Goal: Feedback & Contribution: Leave review/rating

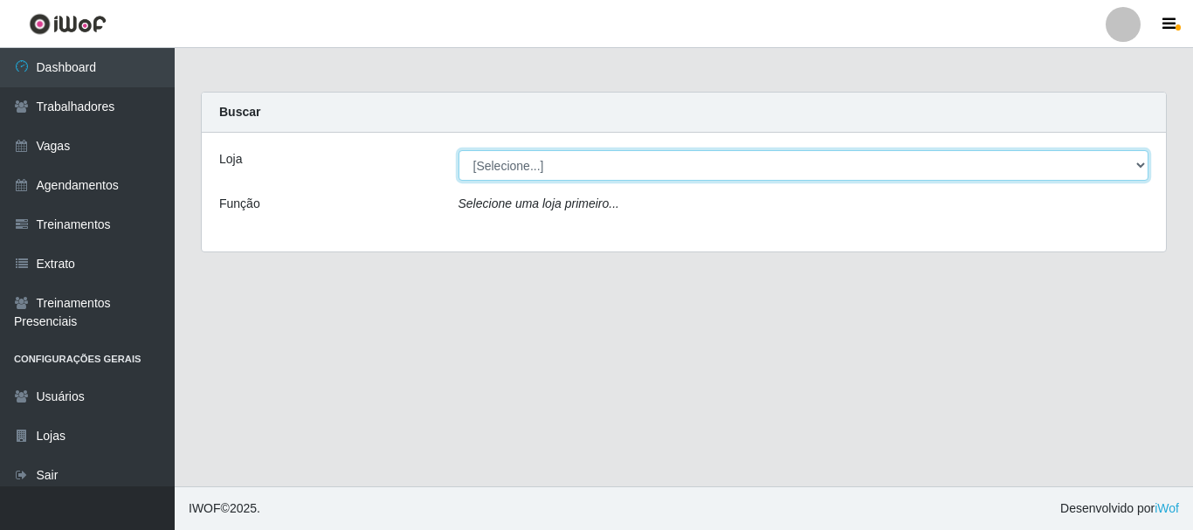
click at [590, 168] on select "[Selecione...] Bemais Supermercados - B1 [GEOGRAPHIC_DATA]" at bounding box center [804, 165] width 691 height 31
select select "403"
click at [459, 150] on select "[Selecione...] Bemais Supermercados - B1 [GEOGRAPHIC_DATA]" at bounding box center [804, 165] width 691 height 31
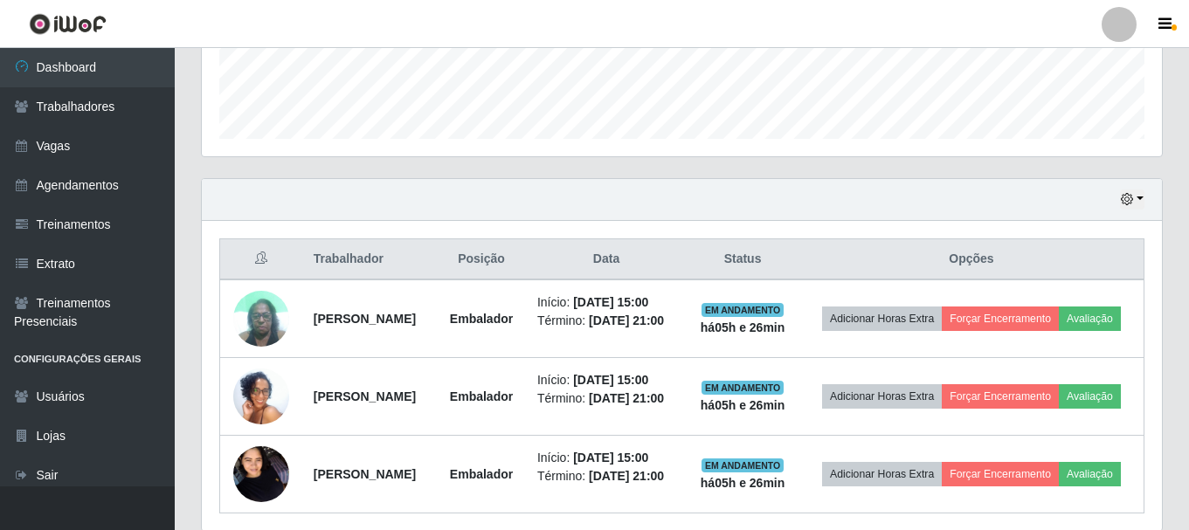
scroll to position [591, 0]
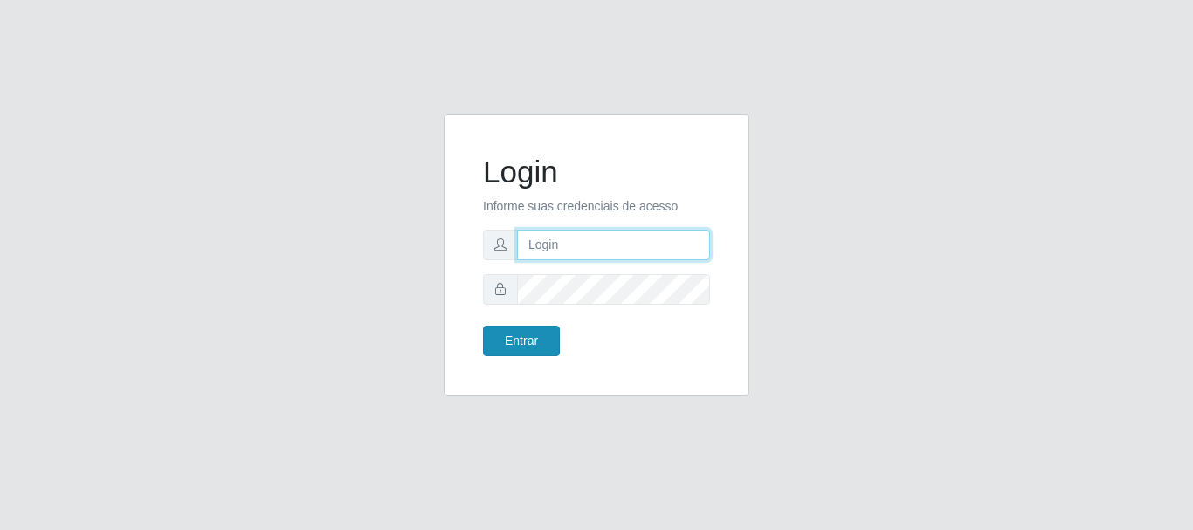
type input "caio@B1"
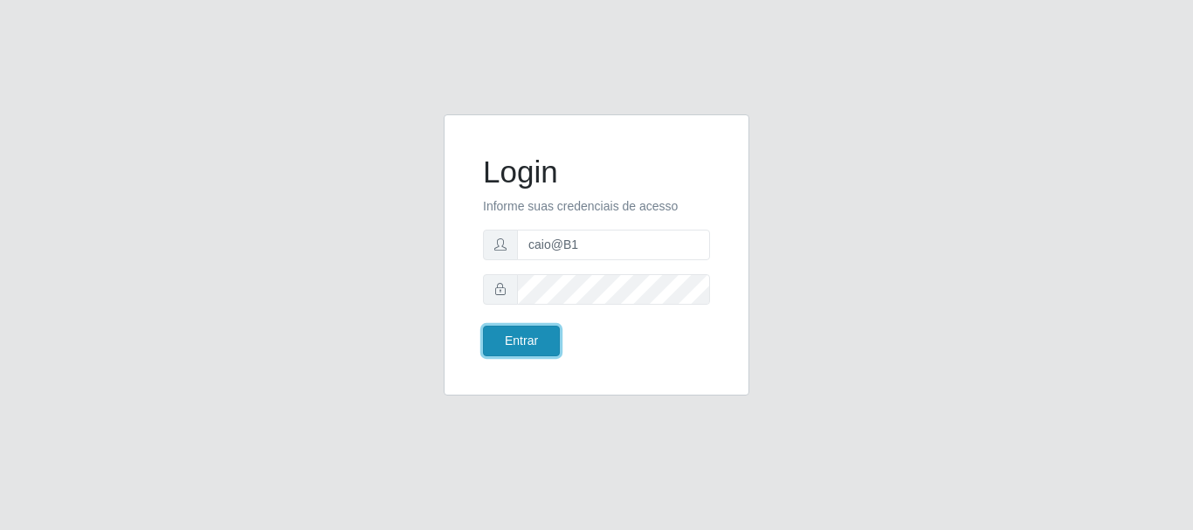
click at [536, 344] on button "Entrar" at bounding box center [521, 341] width 77 height 31
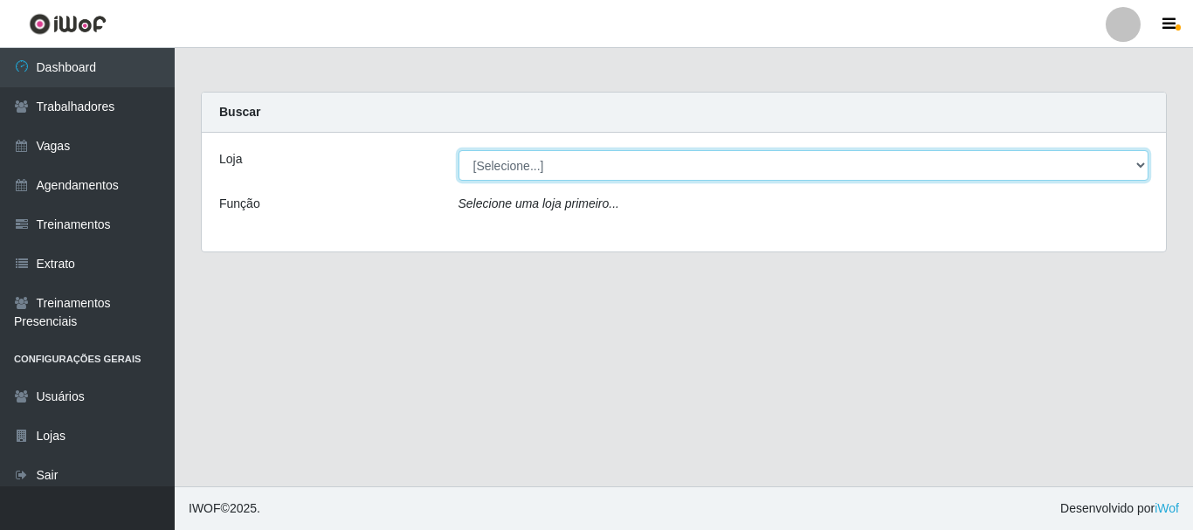
click at [543, 161] on select "[Selecione...] Bemais Supermercados - B1 [GEOGRAPHIC_DATA]" at bounding box center [804, 165] width 691 height 31
select select "403"
click at [459, 150] on select "[Selecione...] Bemais Supermercados - B1 [GEOGRAPHIC_DATA]" at bounding box center [804, 165] width 691 height 31
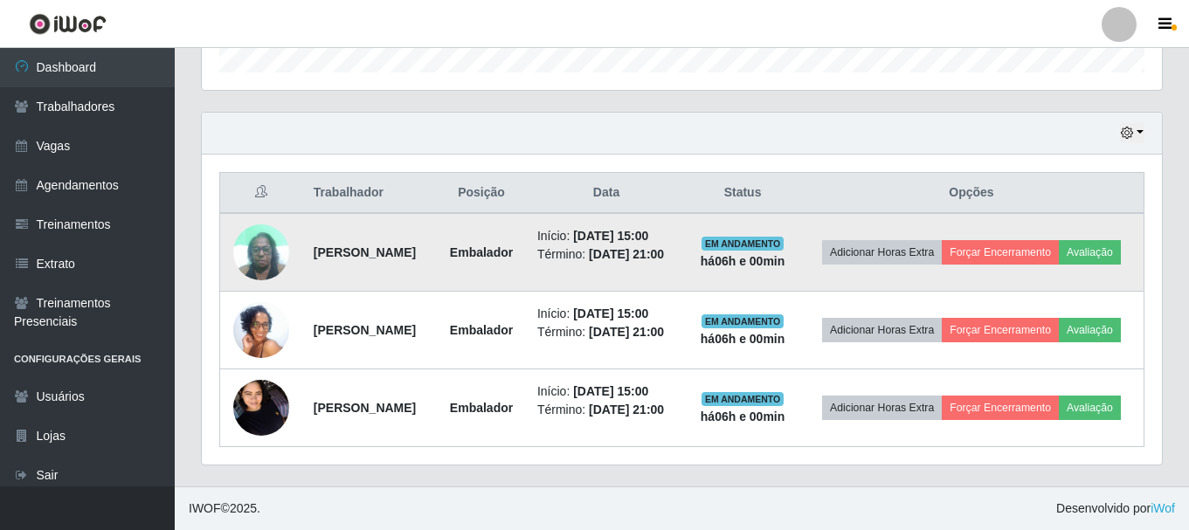
scroll to position [591, 0]
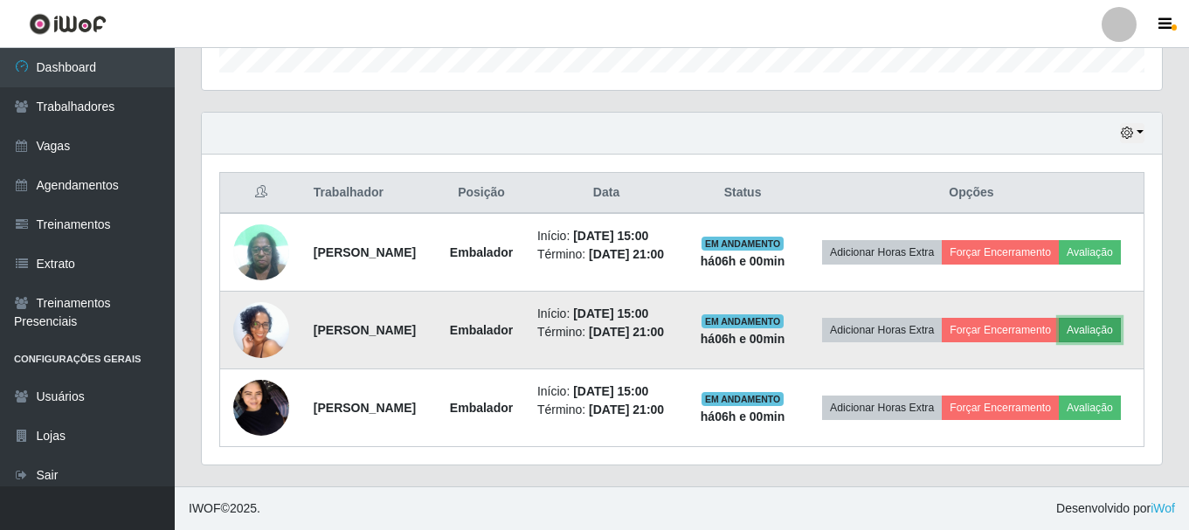
click at [1059, 335] on button "Avaliação" at bounding box center [1090, 330] width 62 height 24
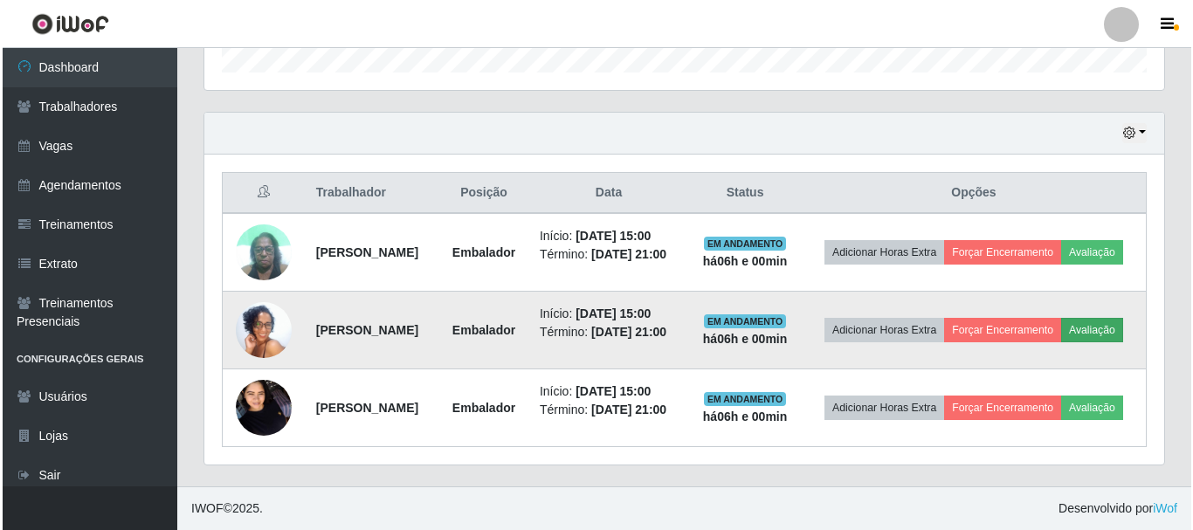
scroll to position [363, 951]
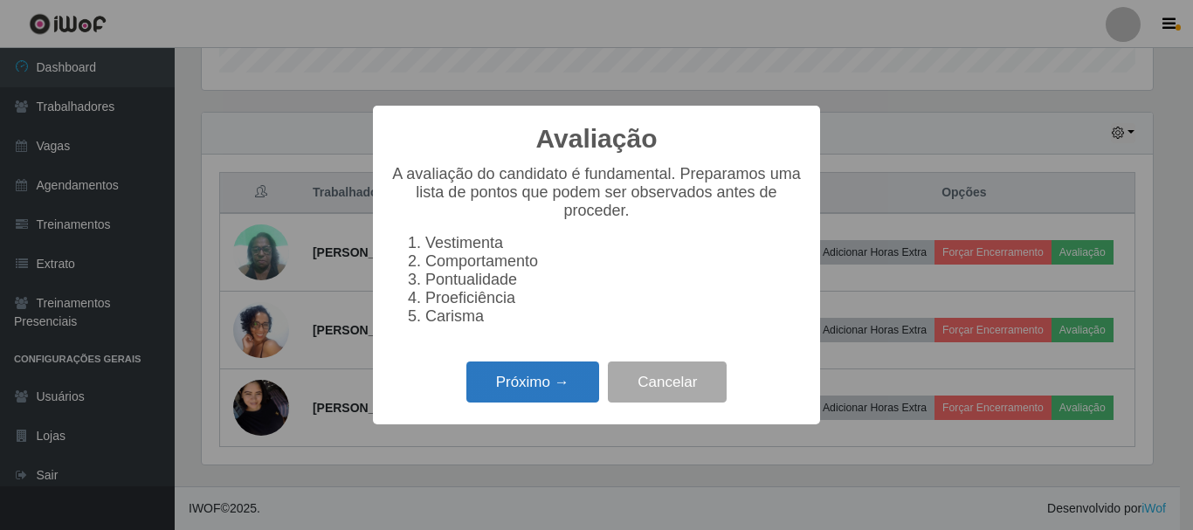
click at [550, 380] on button "Próximo →" at bounding box center [533, 382] width 133 height 41
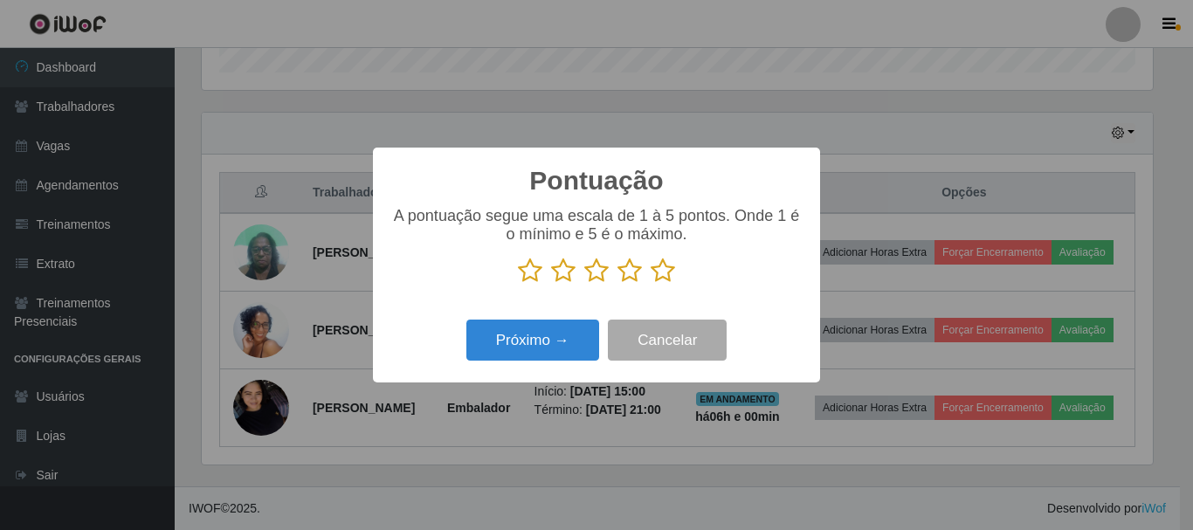
scroll to position [873247, 872659]
click at [666, 274] on icon at bounding box center [663, 271] width 24 height 26
click at [651, 284] on input "radio" at bounding box center [651, 284] width 0 height 0
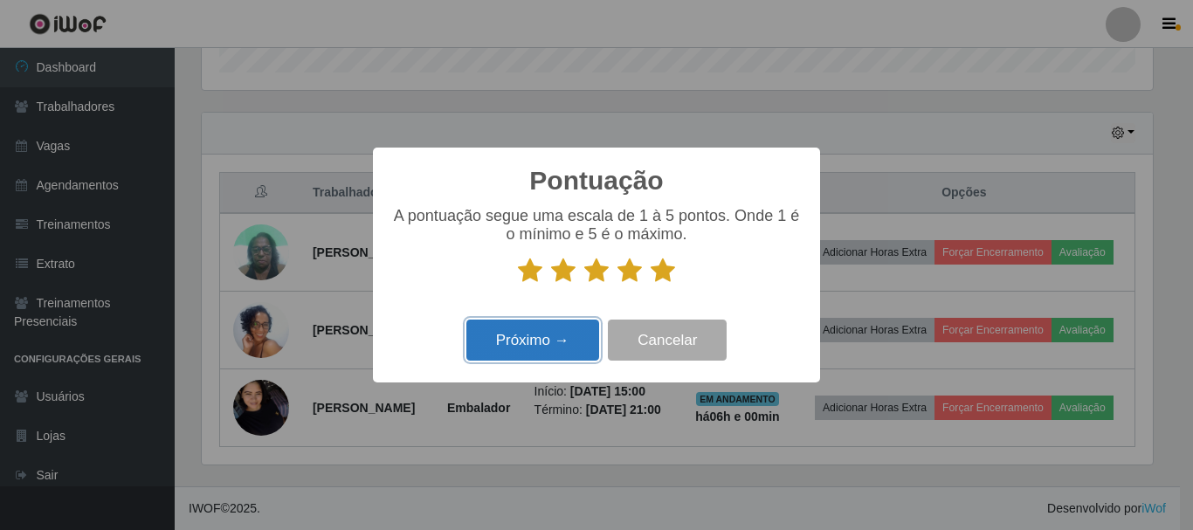
click at [560, 336] on button "Próximo →" at bounding box center [533, 340] width 133 height 41
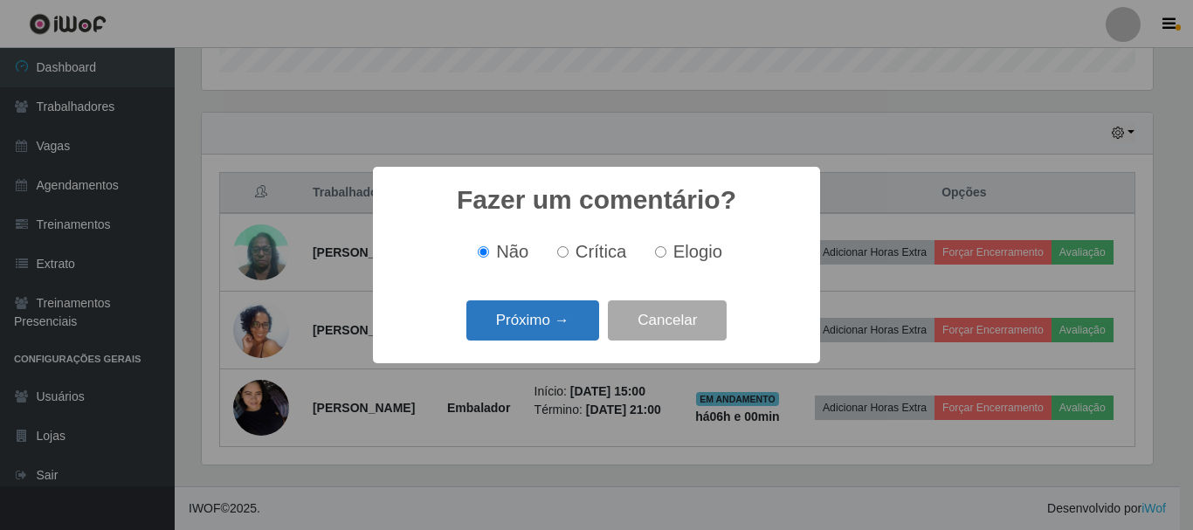
click at [575, 330] on button "Próximo →" at bounding box center [533, 321] width 133 height 41
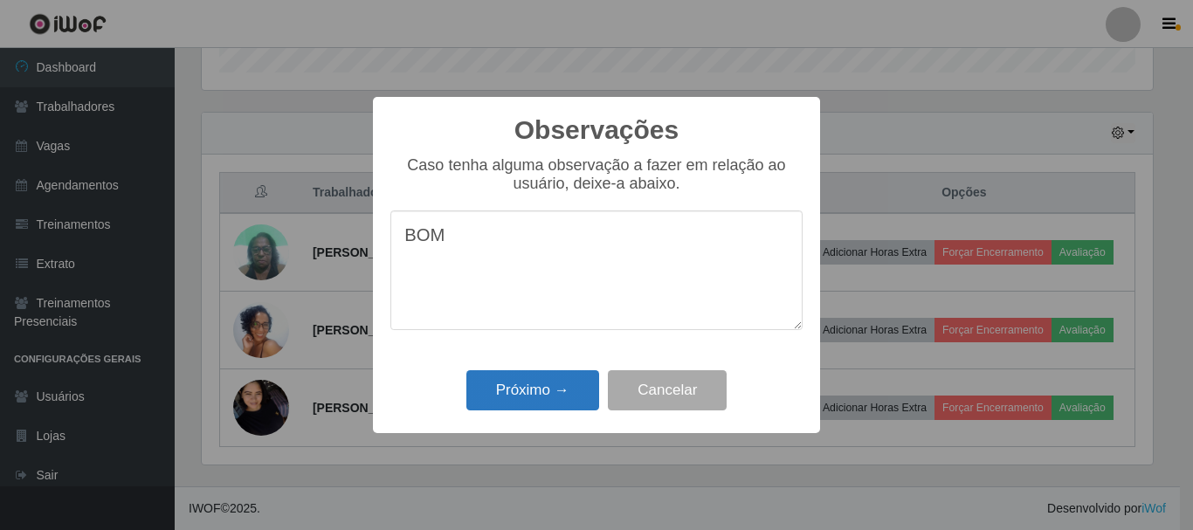
type textarea "BOM"
click at [538, 376] on button "Próximo →" at bounding box center [533, 390] width 133 height 41
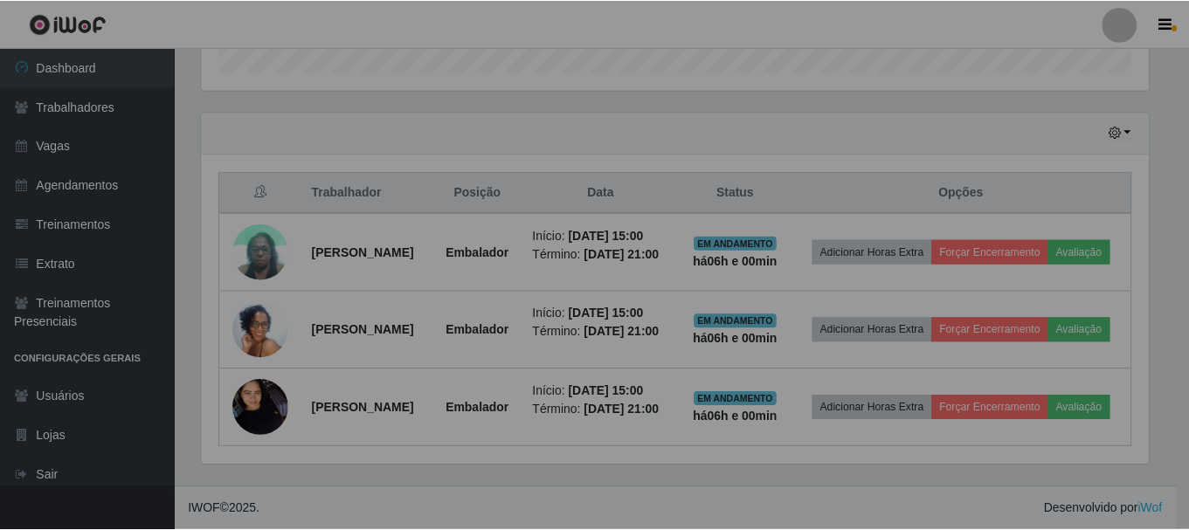
scroll to position [363, 960]
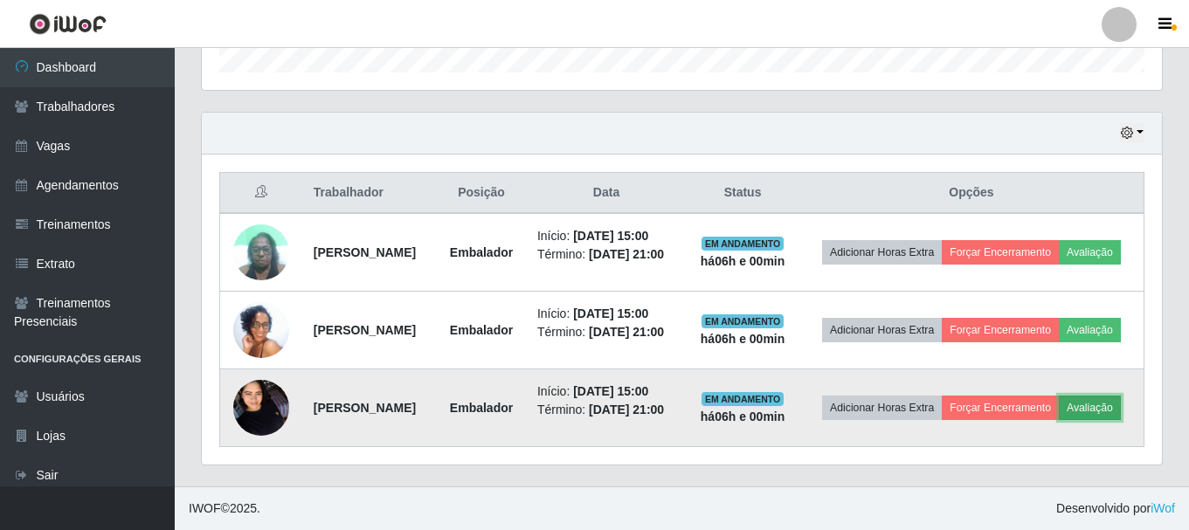
click at [1059, 420] on button "Avaliação" at bounding box center [1090, 408] width 62 height 24
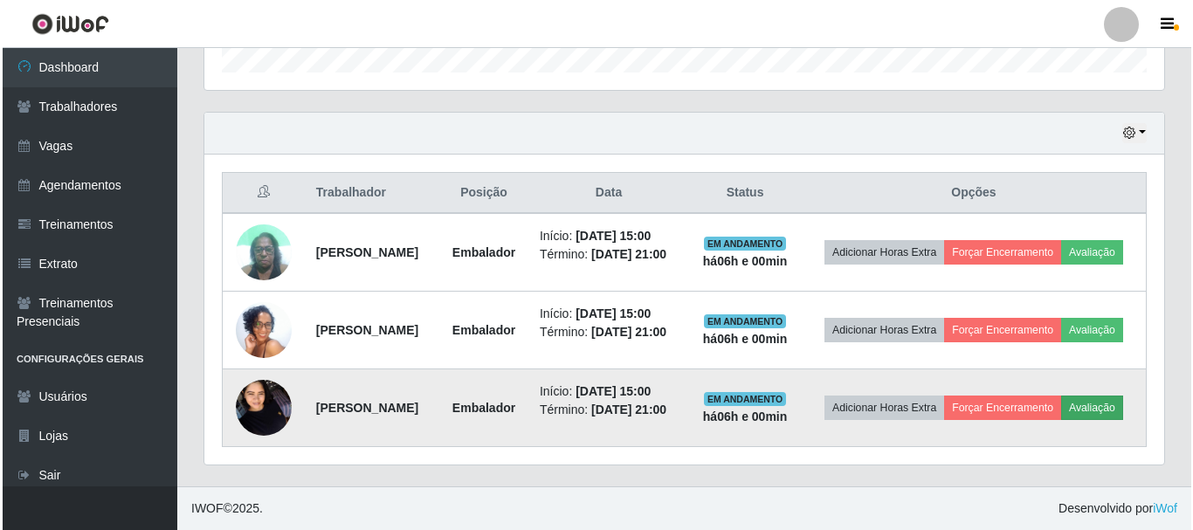
scroll to position [363, 951]
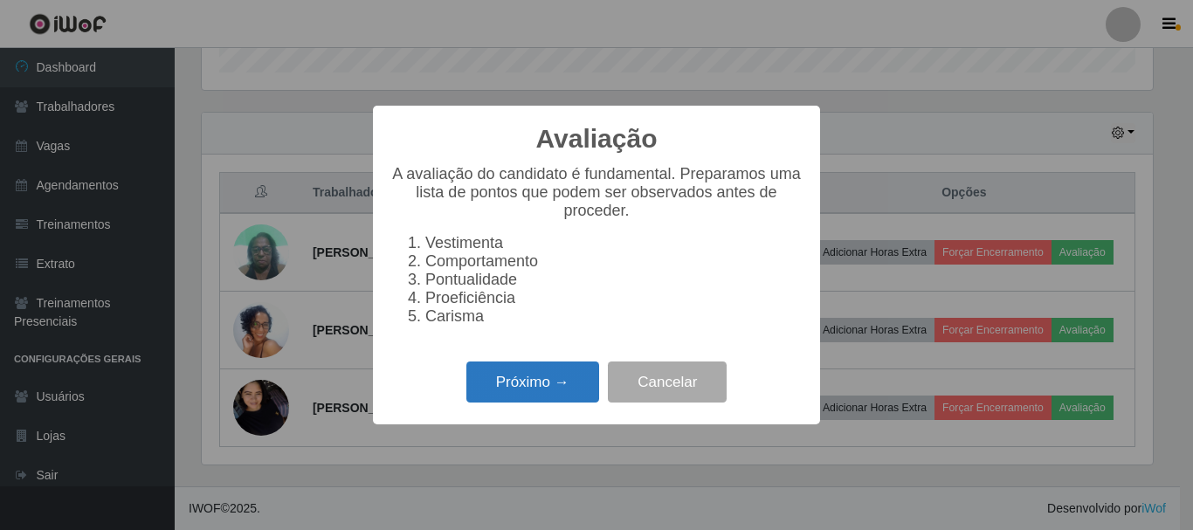
click at [542, 382] on button "Próximo →" at bounding box center [533, 382] width 133 height 41
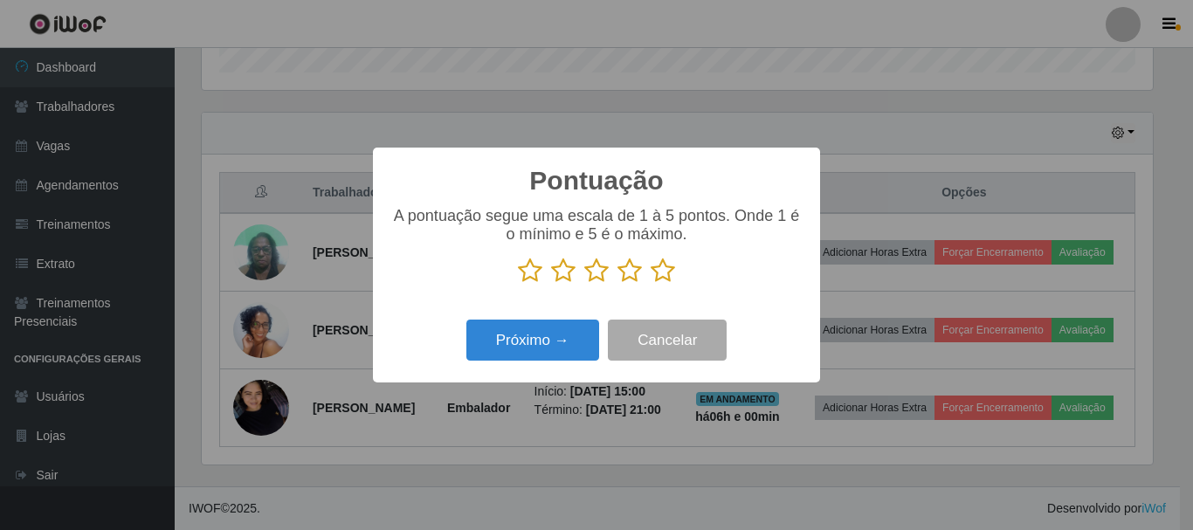
click at [662, 276] on icon at bounding box center [663, 271] width 24 height 26
click at [651, 284] on input "radio" at bounding box center [651, 284] width 0 height 0
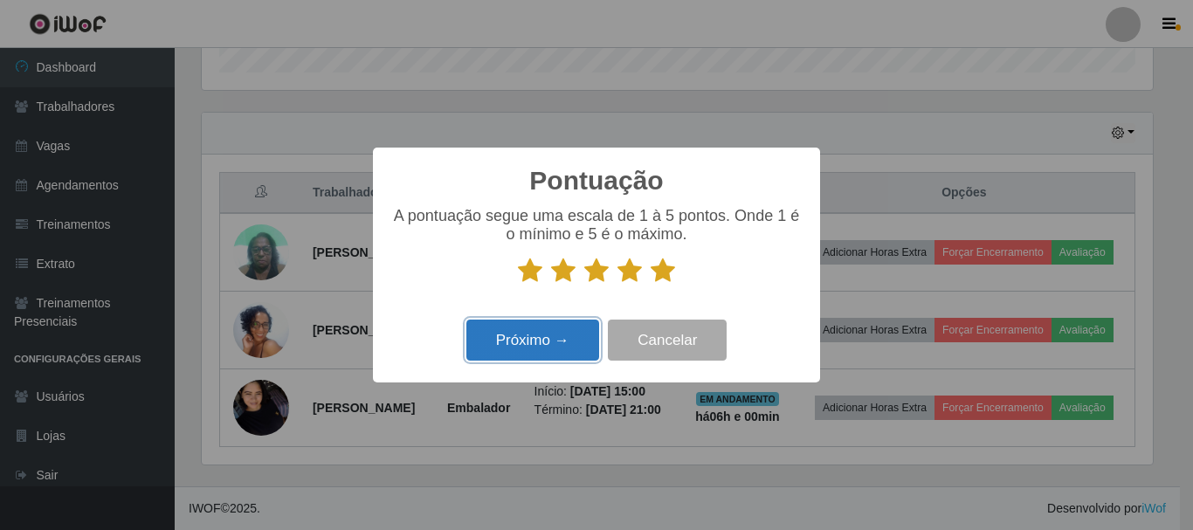
click at [555, 349] on button "Próximo →" at bounding box center [533, 340] width 133 height 41
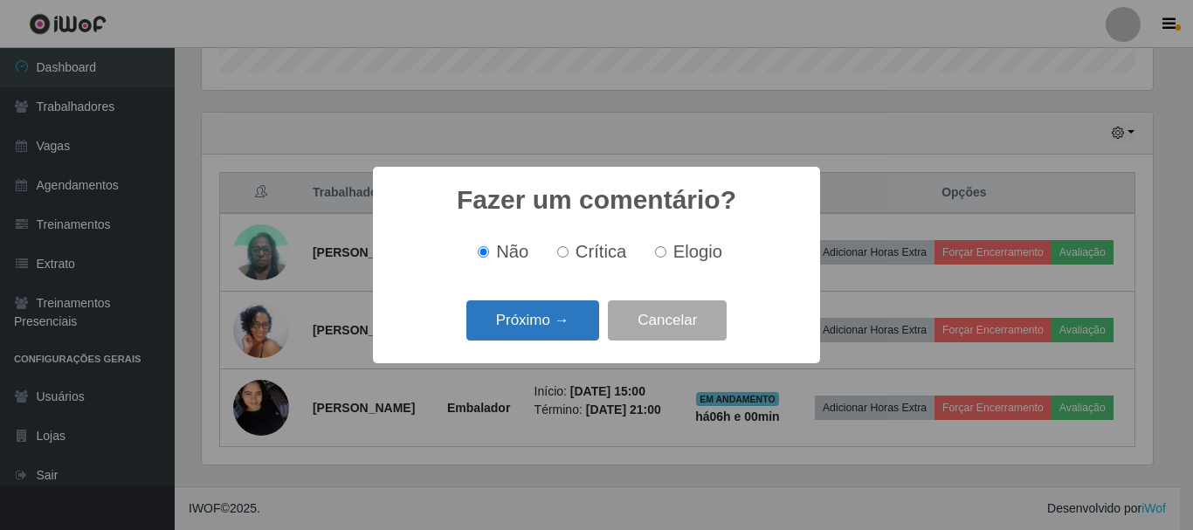
click at [557, 321] on button "Próximo →" at bounding box center [533, 321] width 133 height 41
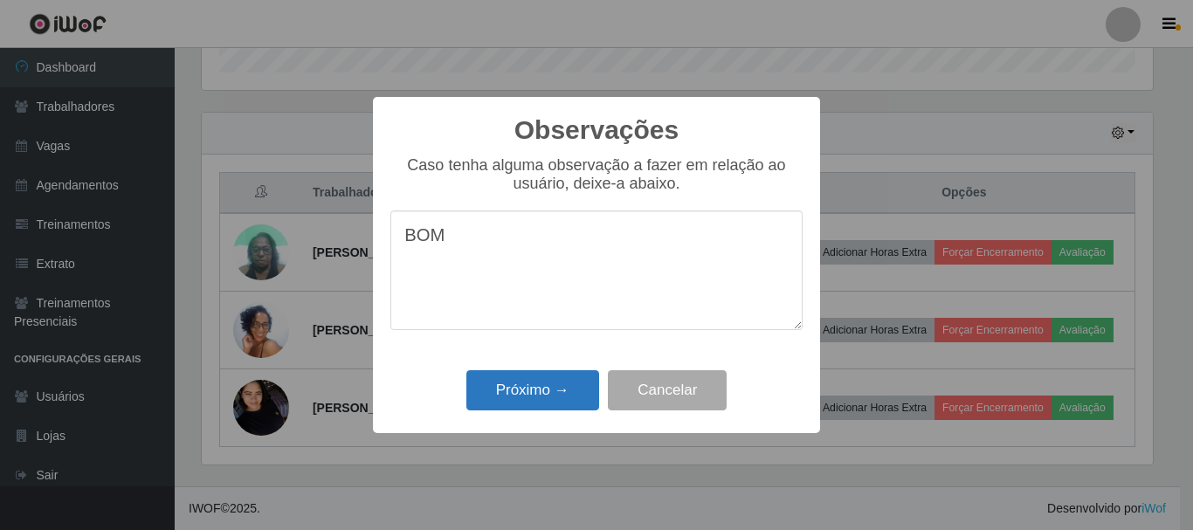
type textarea "BOM"
click at [534, 380] on button "Próximo →" at bounding box center [533, 390] width 133 height 41
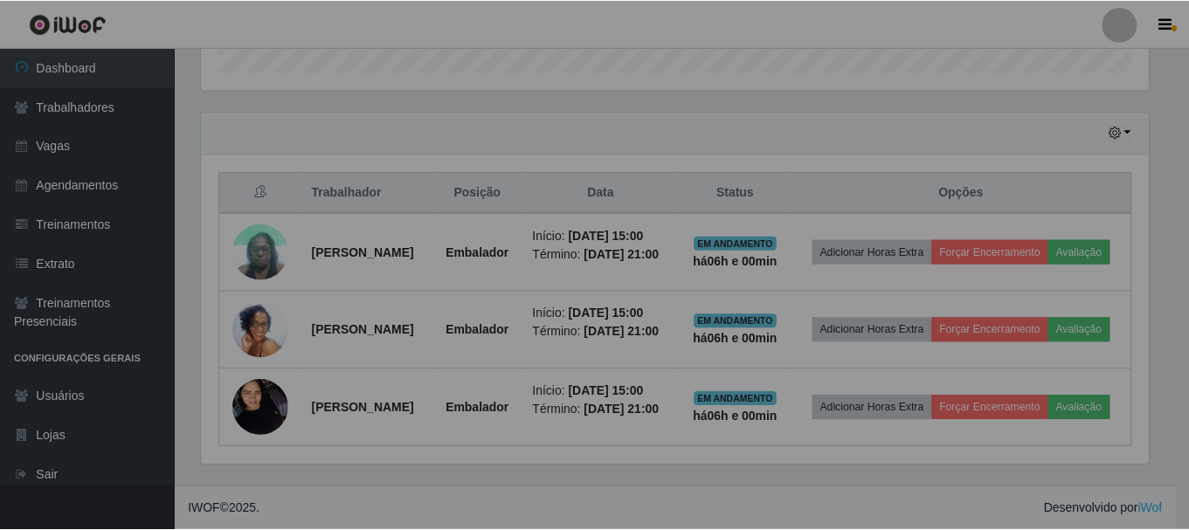
scroll to position [363, 960]
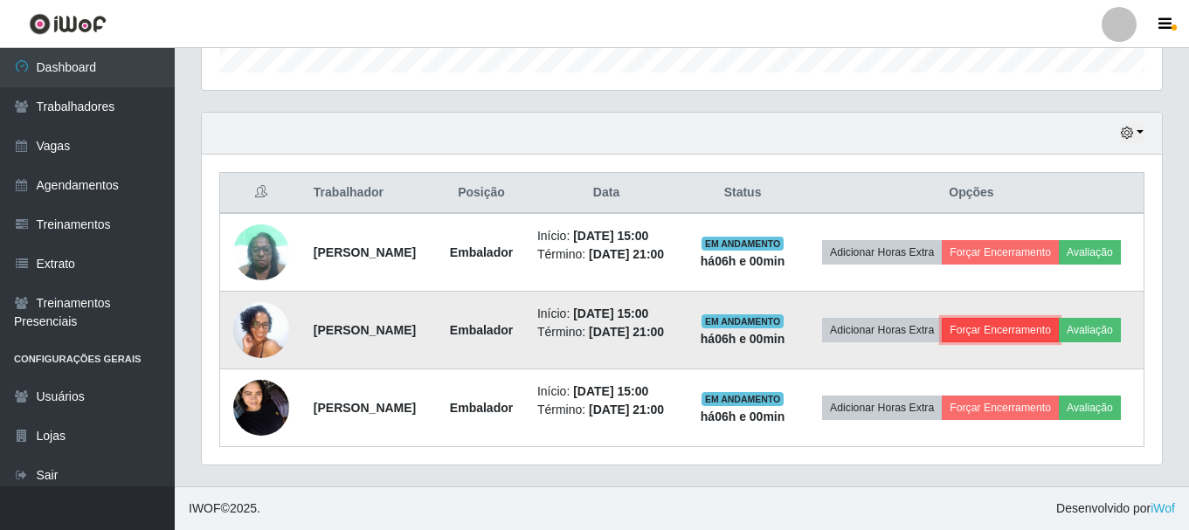
click at [1055, 318] on button "Forçar Encerramento" at bounding box center [1000, 330] width 117 height 24
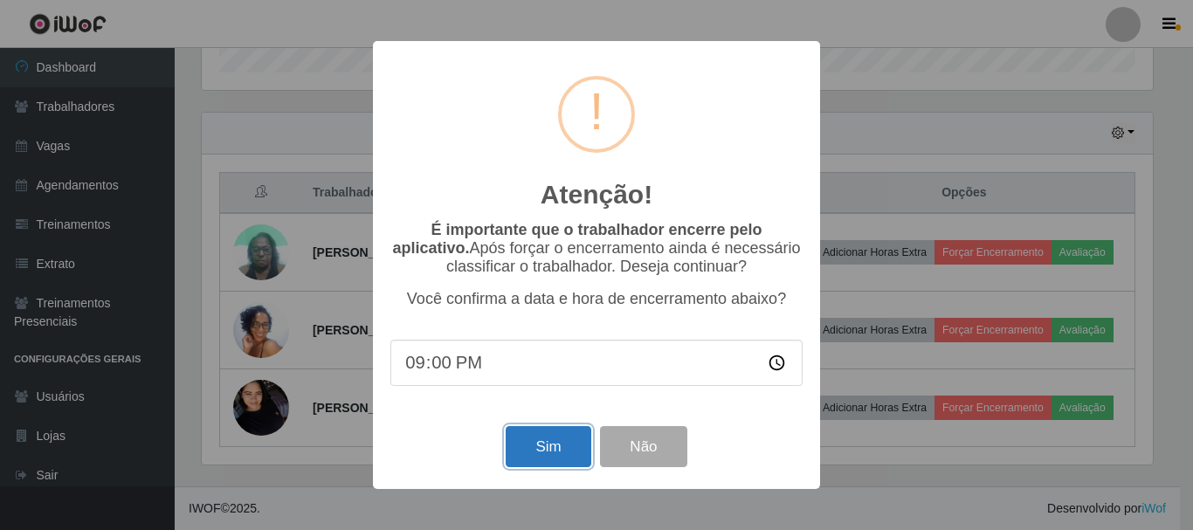
click at [536, 453] on button "Sim" at bounding box center [548, 446] width 85 height 41
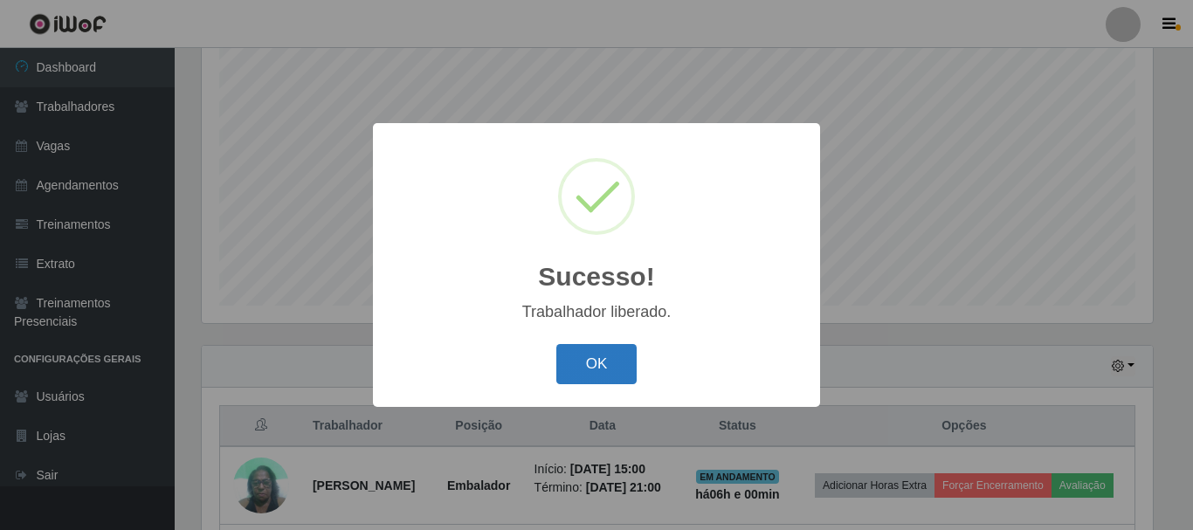
click at [605, 366] on button "OK" at bounding box center [596, 364] width 81 height 41
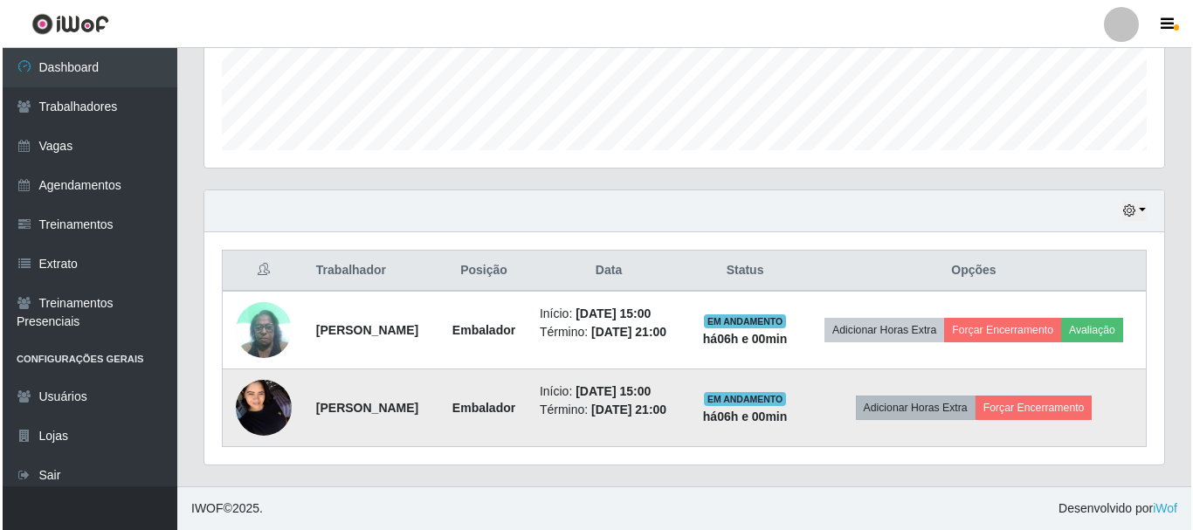
scroll to position [501, 0]
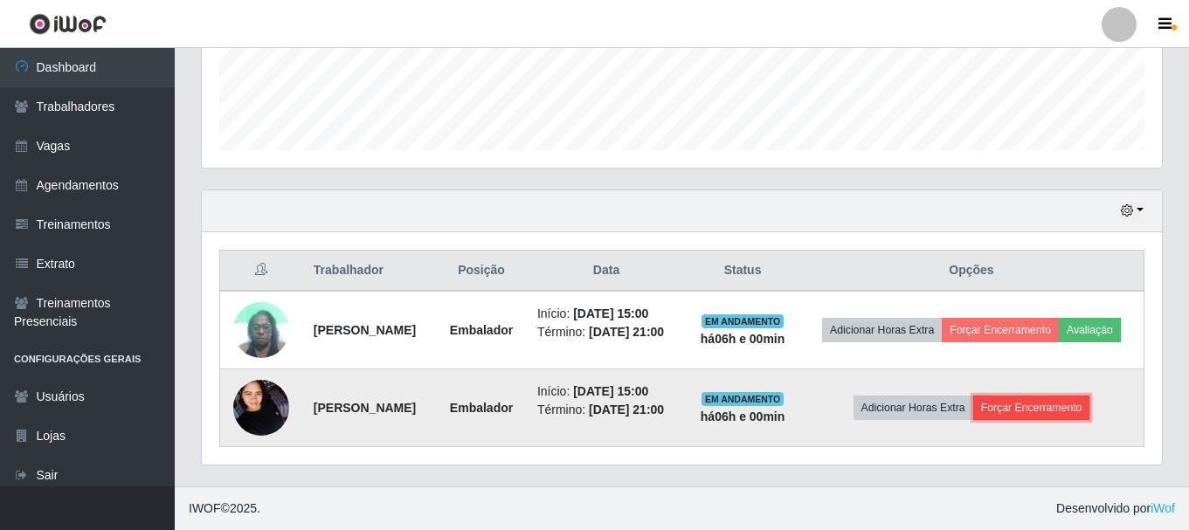
click at [1055, 396] on button "Forçar Encerramento" at bounding box center [1031, 408] width 117 height 24
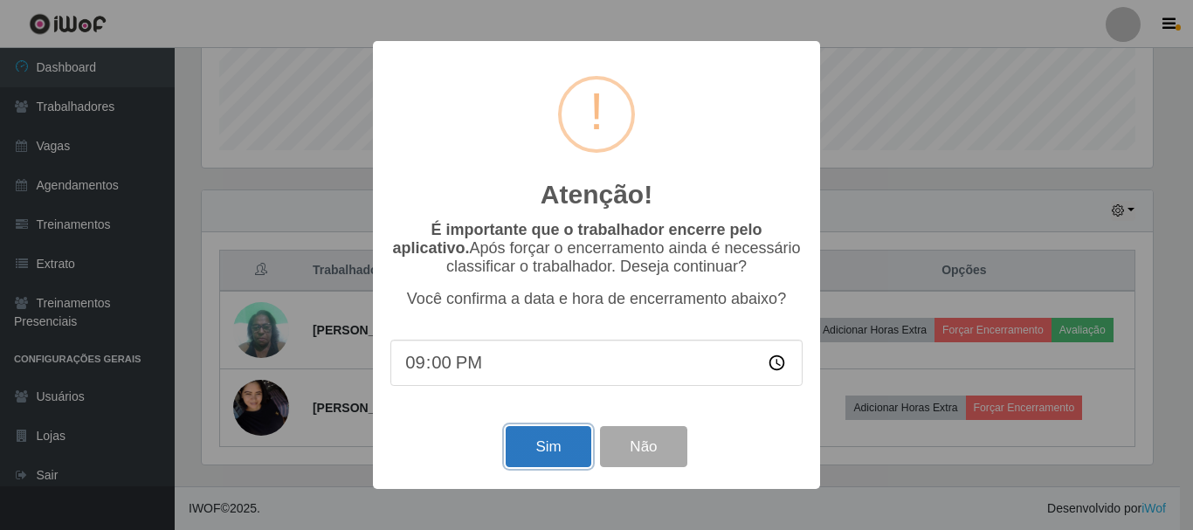
click at [549, 451] on button "Sim" at bounding box center [548, 446] width 85 height 41
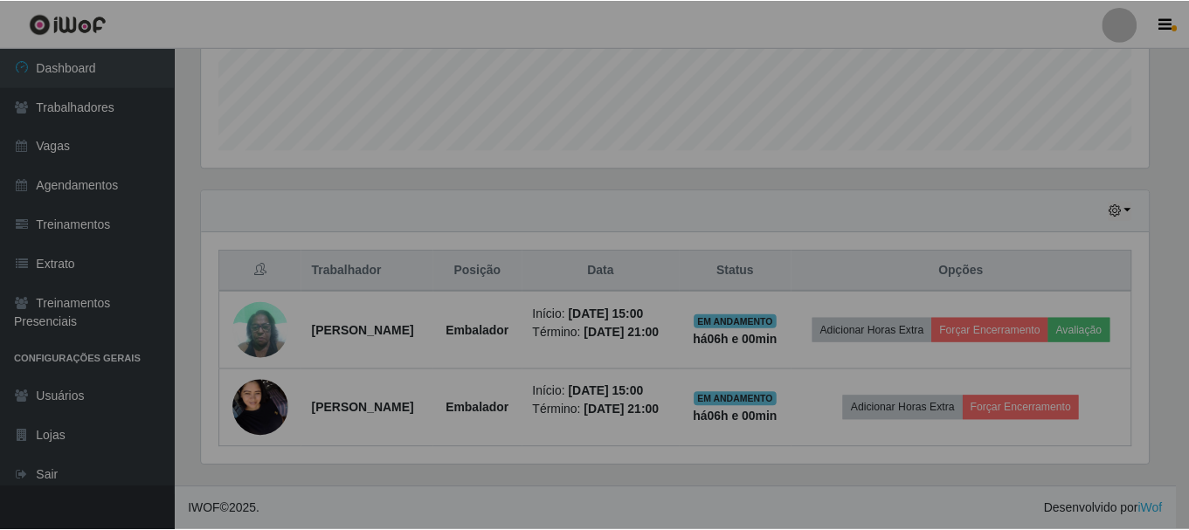
scroll to position [0, 0]
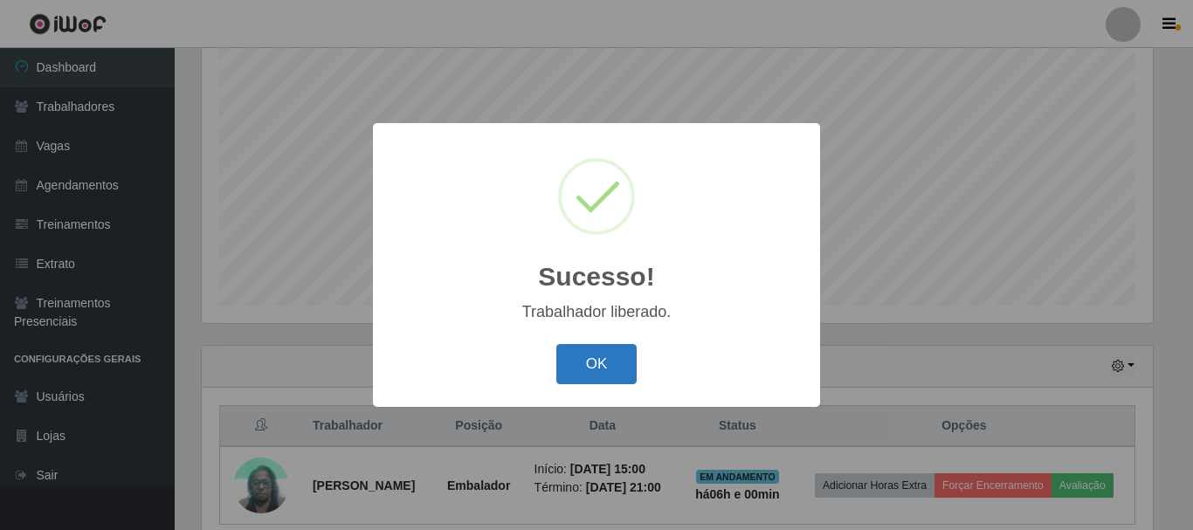
click at [581, 357] on button "OK" at bounding box center [596, 364] width 81 height 41
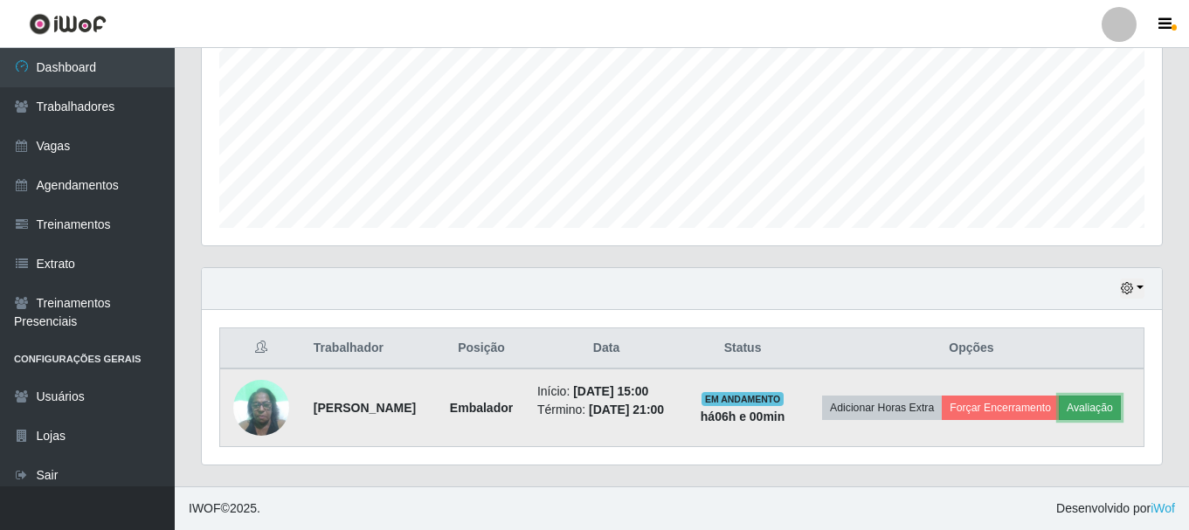
click at [1059, 419] on button "Avaliação" at bounding box center [1090, 408] width 62 height 24
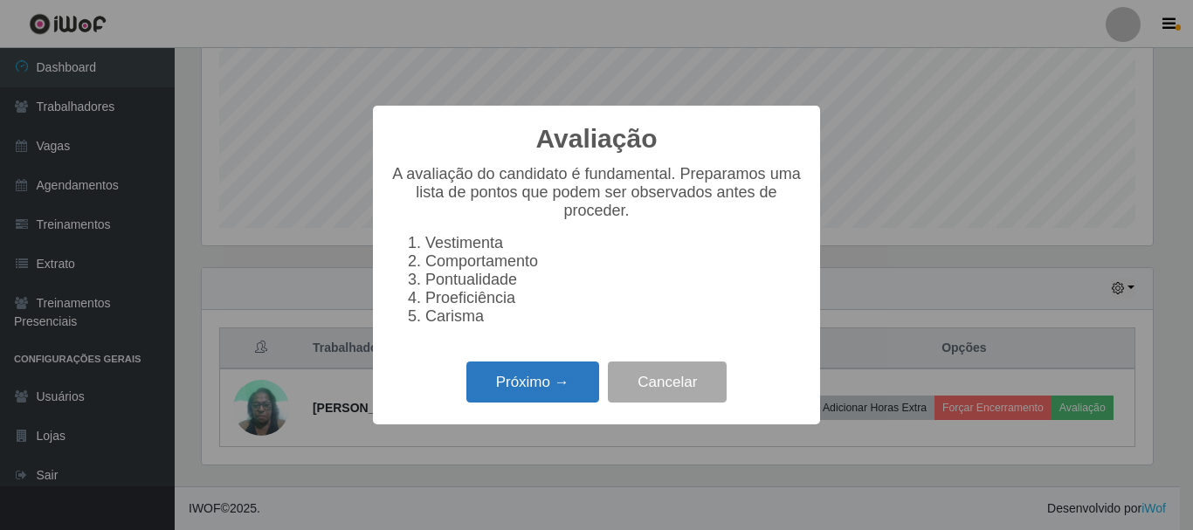
click at [491, 383] on button "Próximo →" at bounding box center [533, 382] width 133 height 41
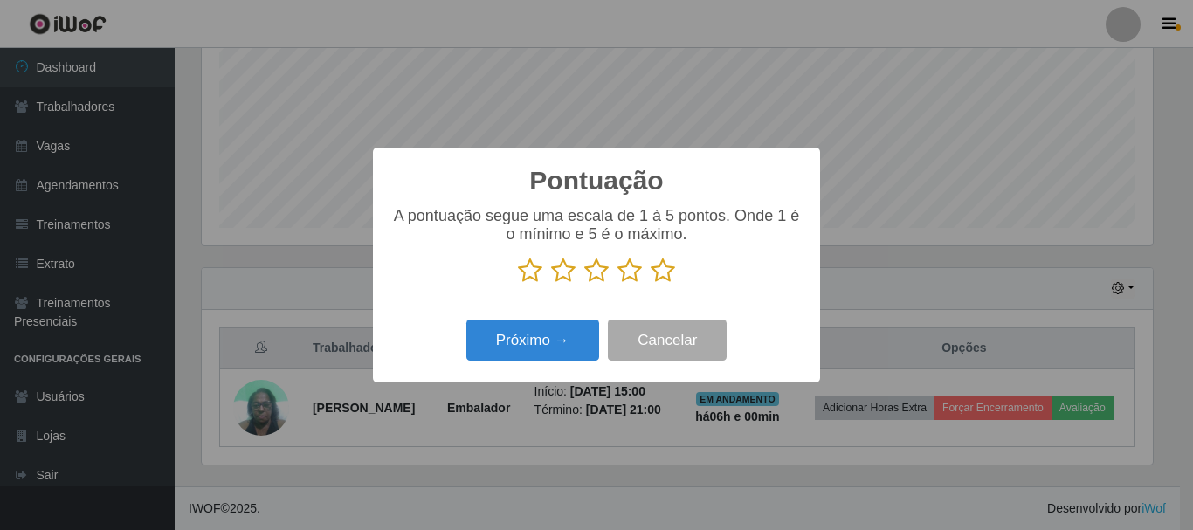
click at [670, 278] on icon at bounding box center [663, 271] width 24 height 26
click at [651, 284] on input "radio" at bounding box center [651, 284] width 0 height 0
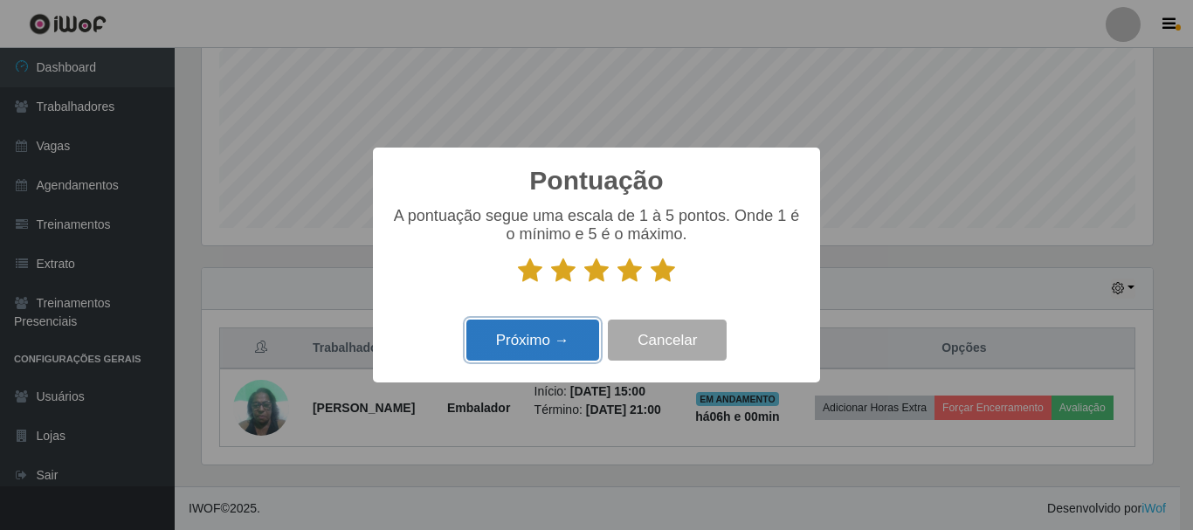
click at [541, 332] on button "Próximo →" at bounding box center [533, 340] width 133 height 41
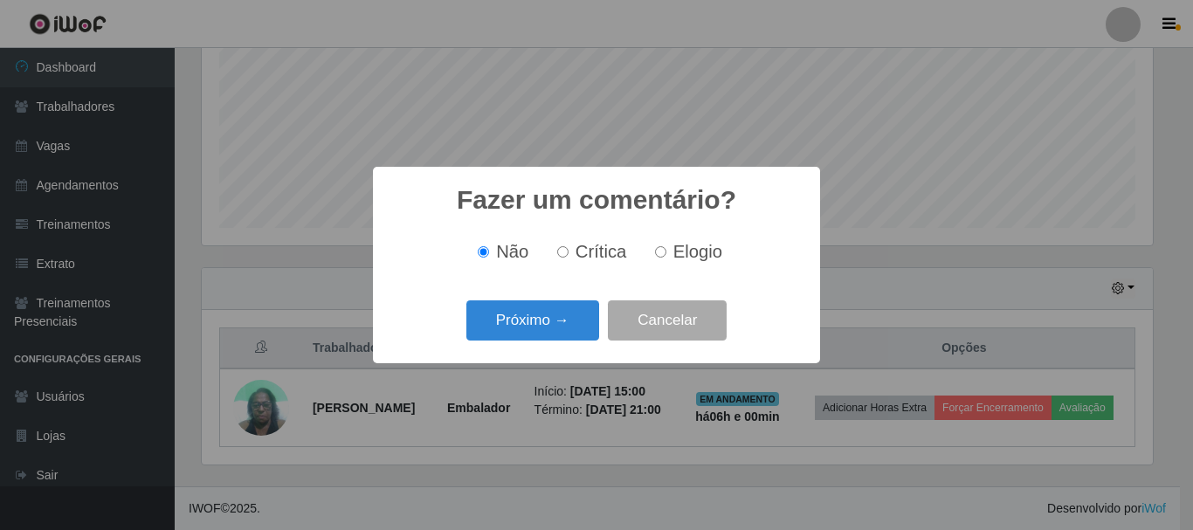
click at [541, 332] on button "Próximo →" at bounding box center [533, 321] width 133 height 41
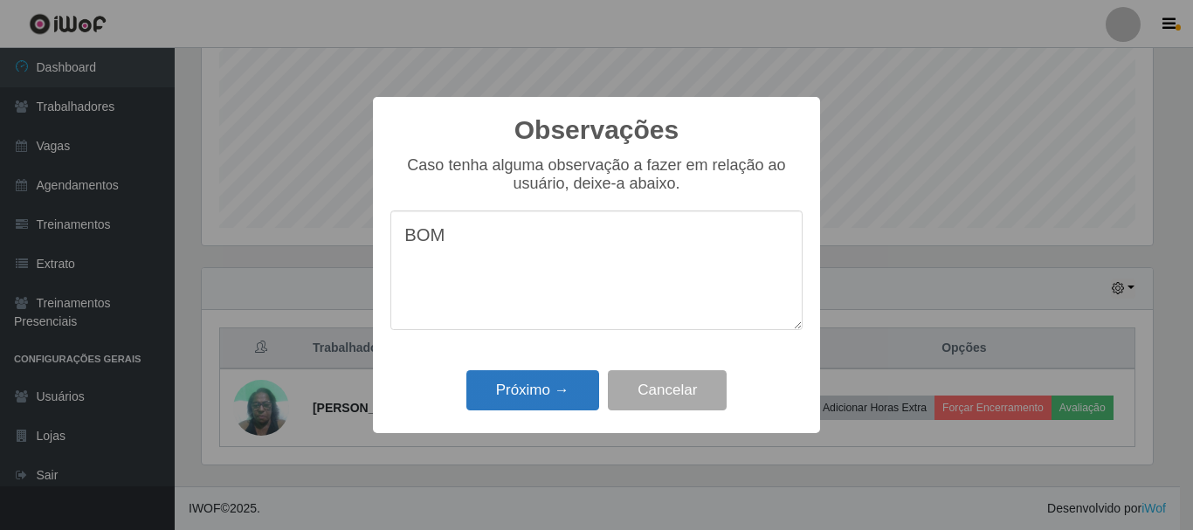
type textarea "BOM"
click at [553, 374] on button "Próximo →" at bounding box center [533, 390] width 133 height 41
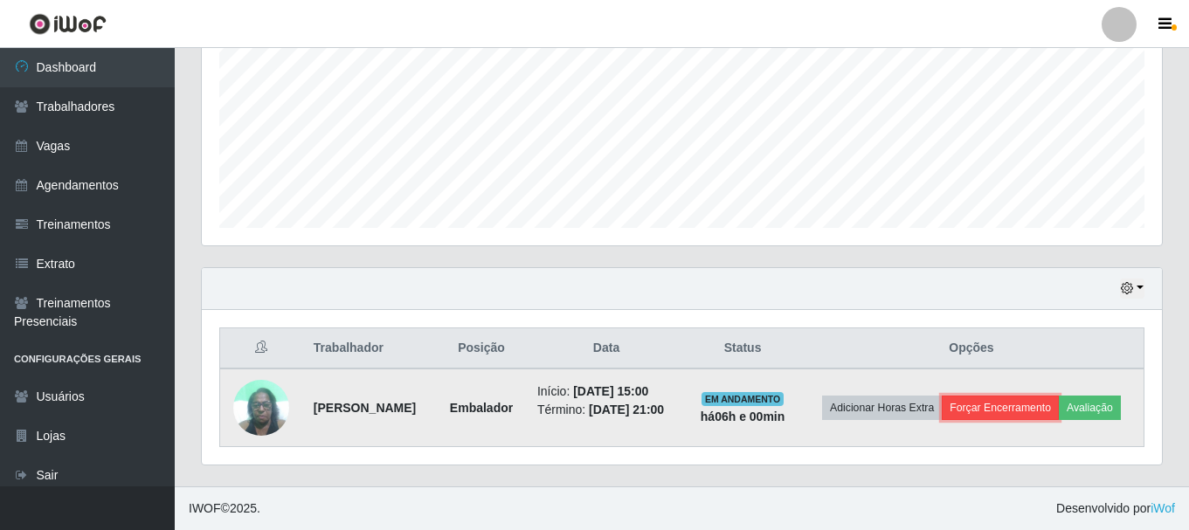
click at [1036, 396] on button "Forçar Encerramento" at bounding box center [1000, 408] width 117 height 24
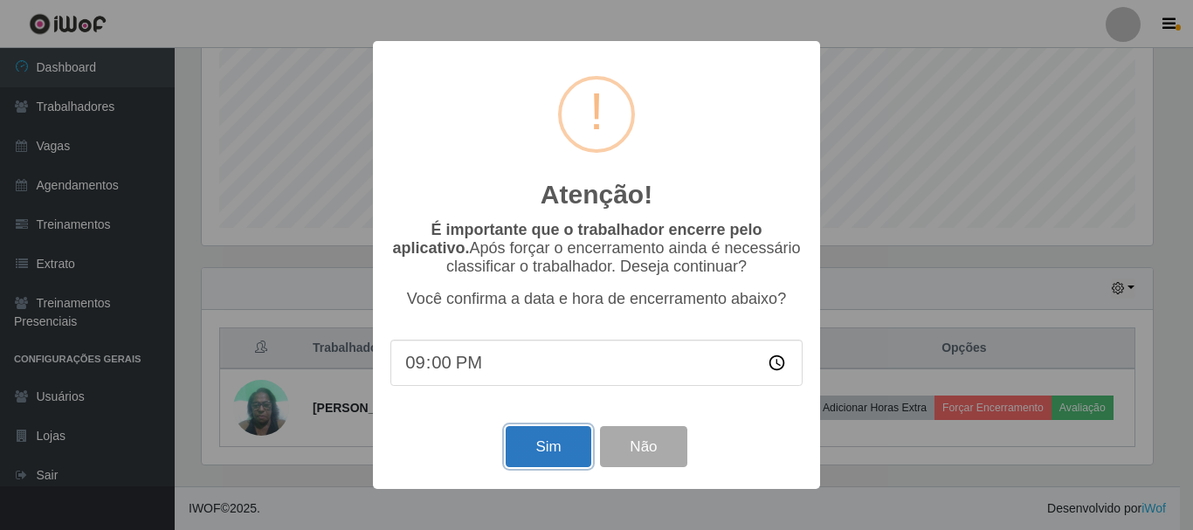
click at [523, 445] on button "Sim" at bounding box center [548, 446] width 85 height 41
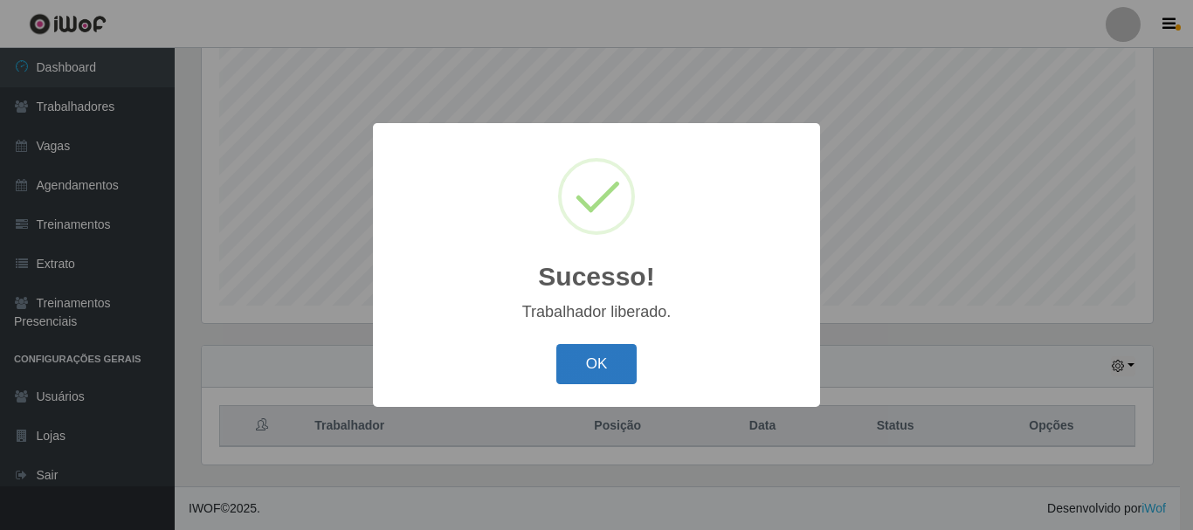
click at [571, 369] on button "OK" at bounding box center [596, 364] width 81 height 41
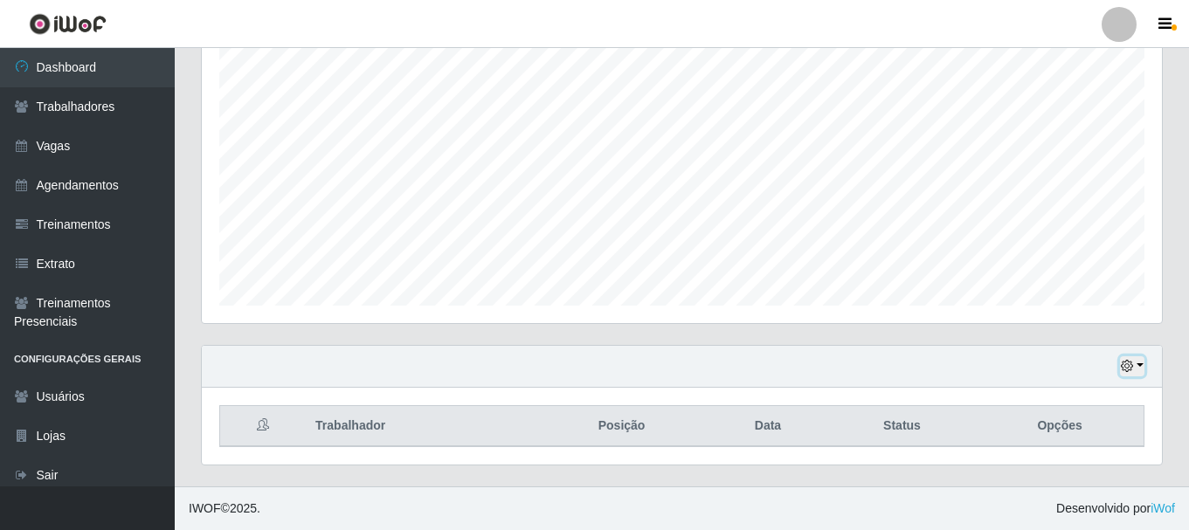
click at [1143, 374] on button "button" at bounding box center [1132, 366] width 24 height 20
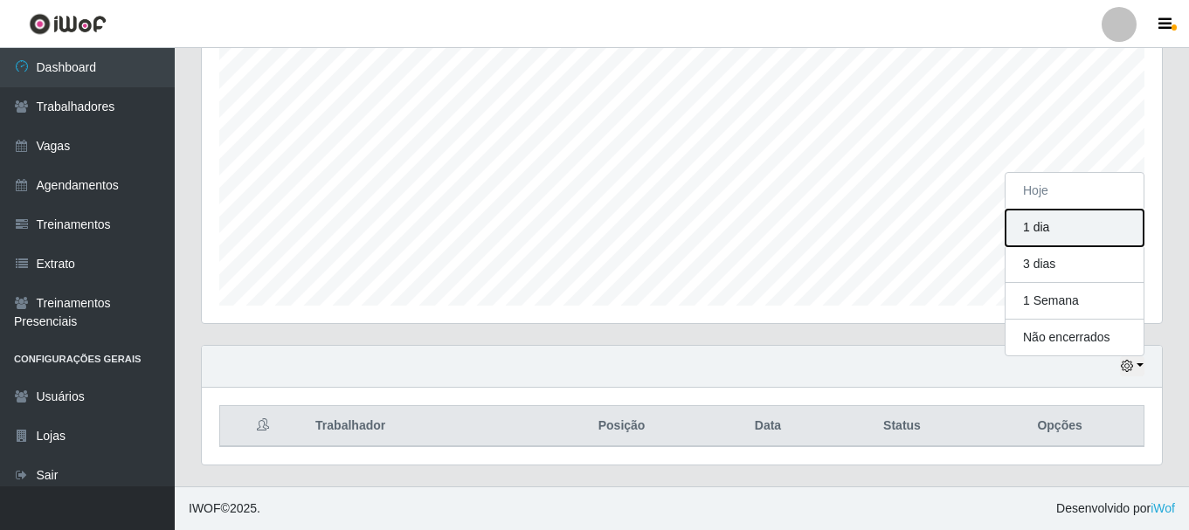
click at [1084, 226] on button "1 dia" at bounding box center [1075, 228] width 138 height 37
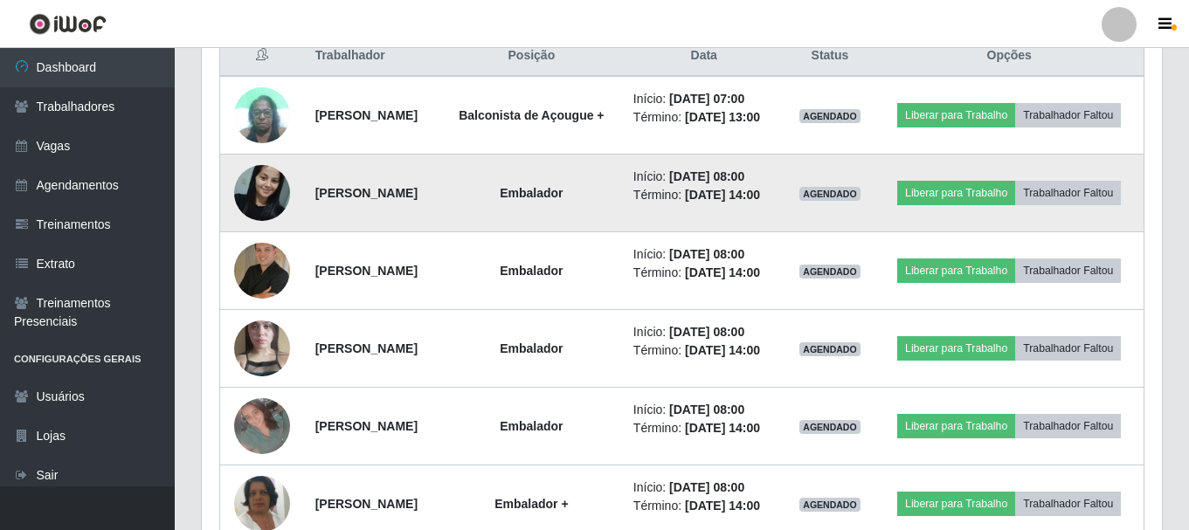
click at [251, 204] on img at bounding box center [262, 193] width 56 height 74
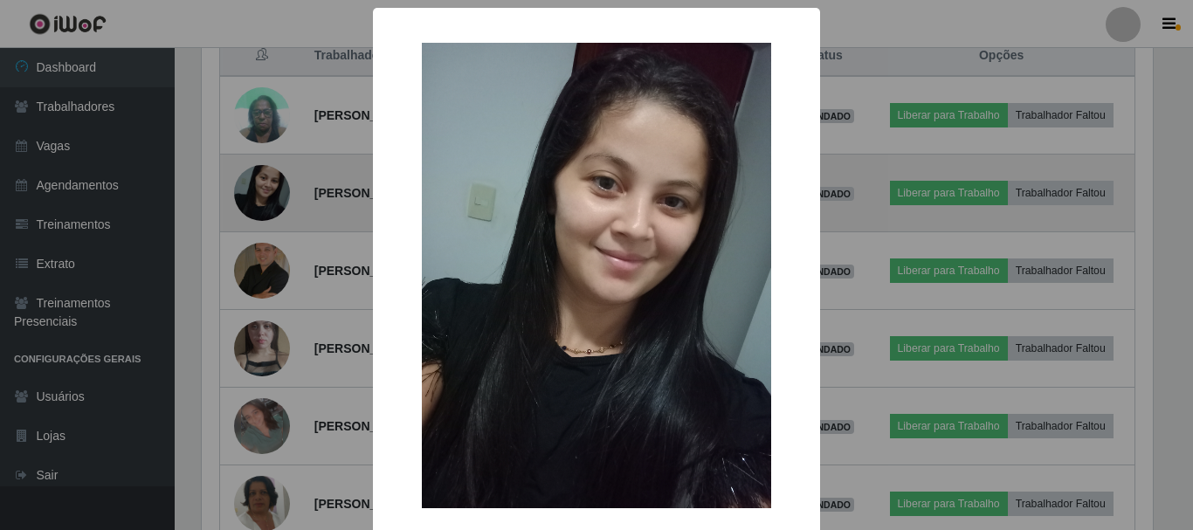
click at [252, 204] on div "× OK Cancel" at bounding box center [596, 265] width 1193 height 530
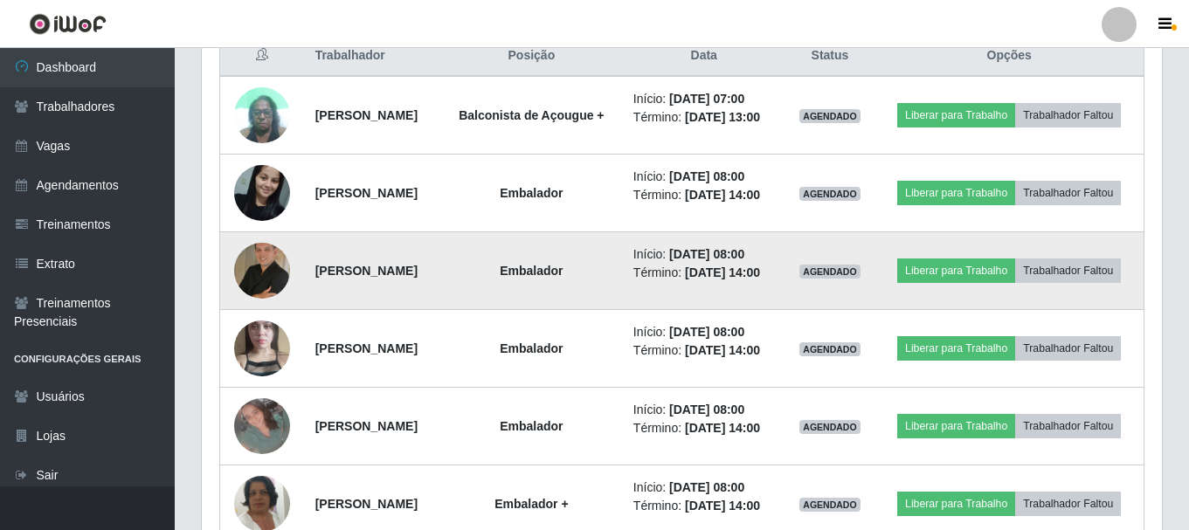
click at [244, 299] on img at bounding box center [262, 271] width 56 height 56
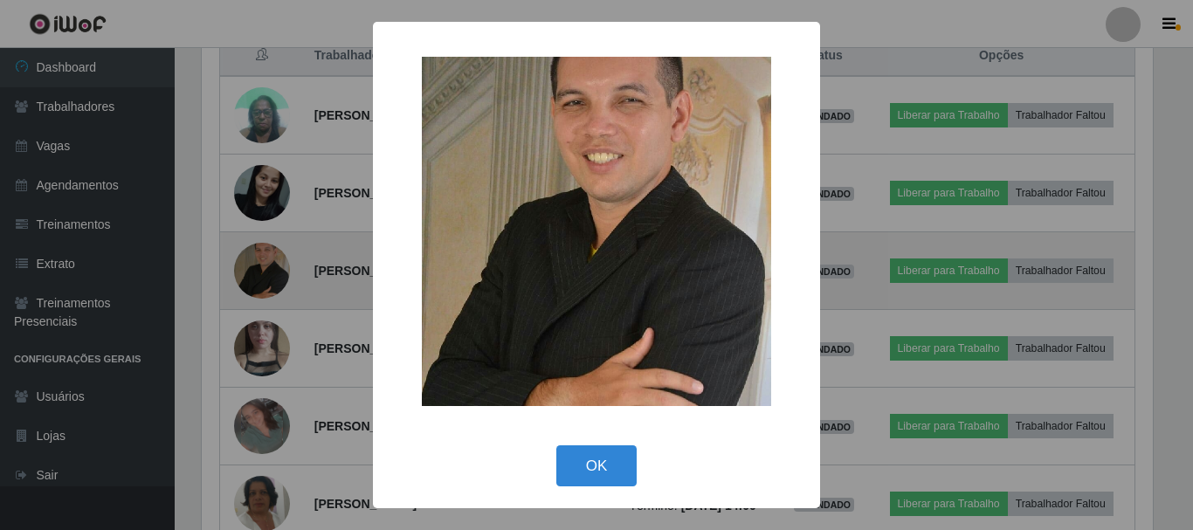
click at [244, 308] on div "× OK Cancel" at bounding box center [596, 265] width 1193 height 530
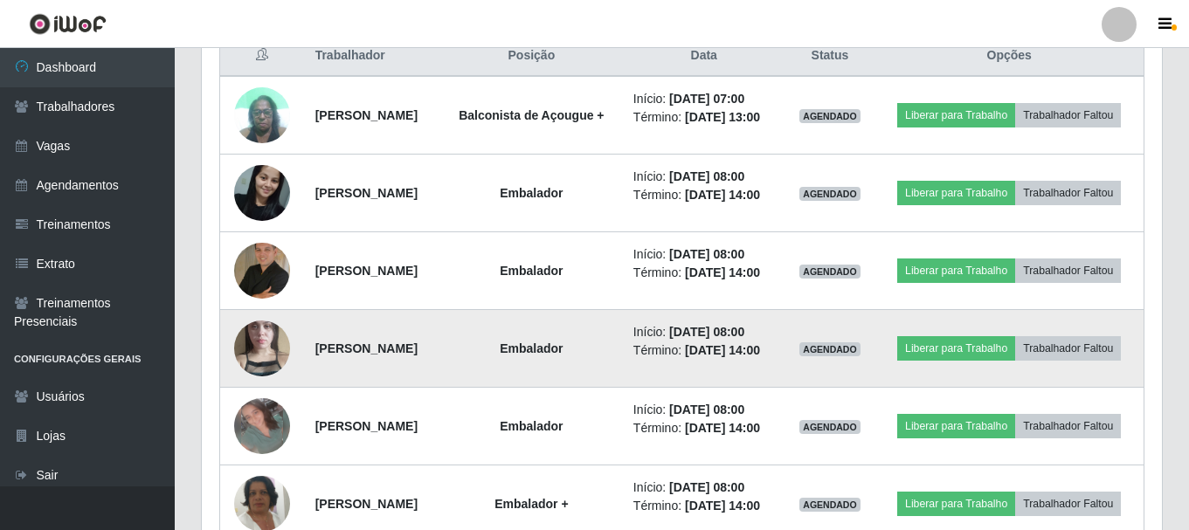
click at [259, 395] on img at bounding box center [262, 349] width 56 height 100
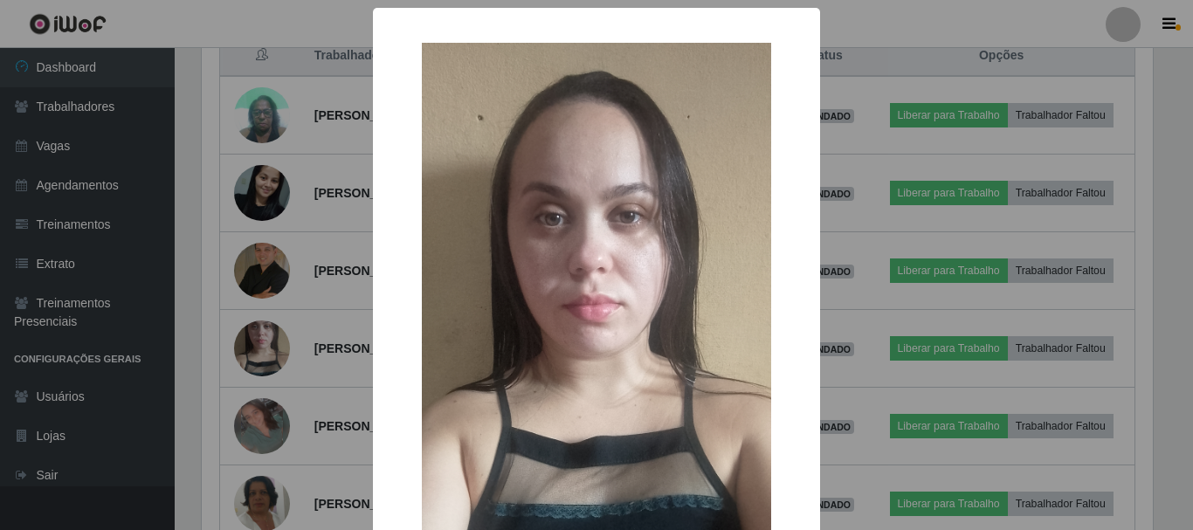
click at [260, 395] on div "× OK Cancel" at bounding box center [596, 265] width 1193 height 530
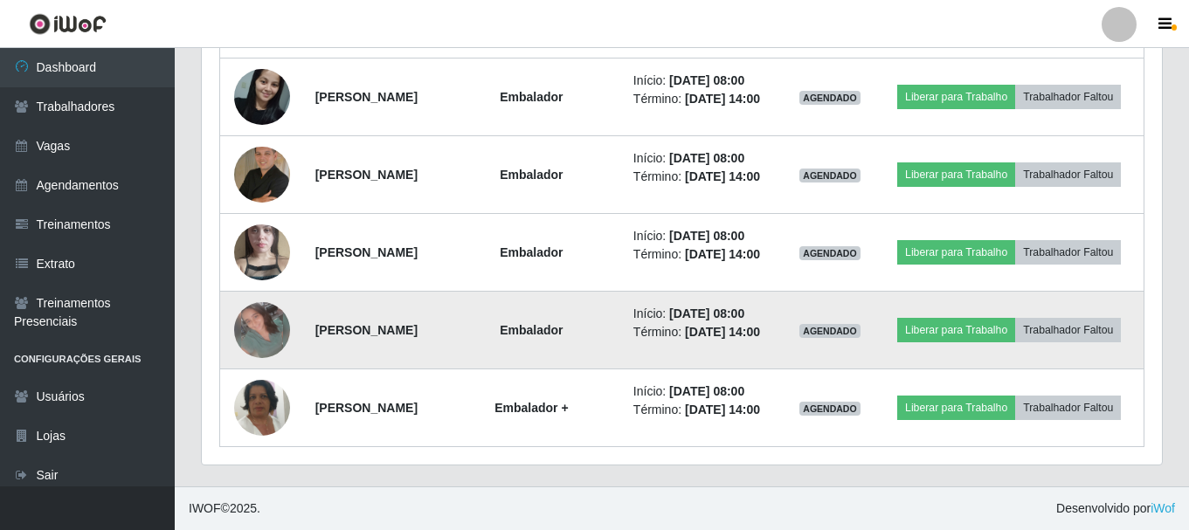
click at [259, 338] on img at bounding box center [262, 330] width 56 height 56
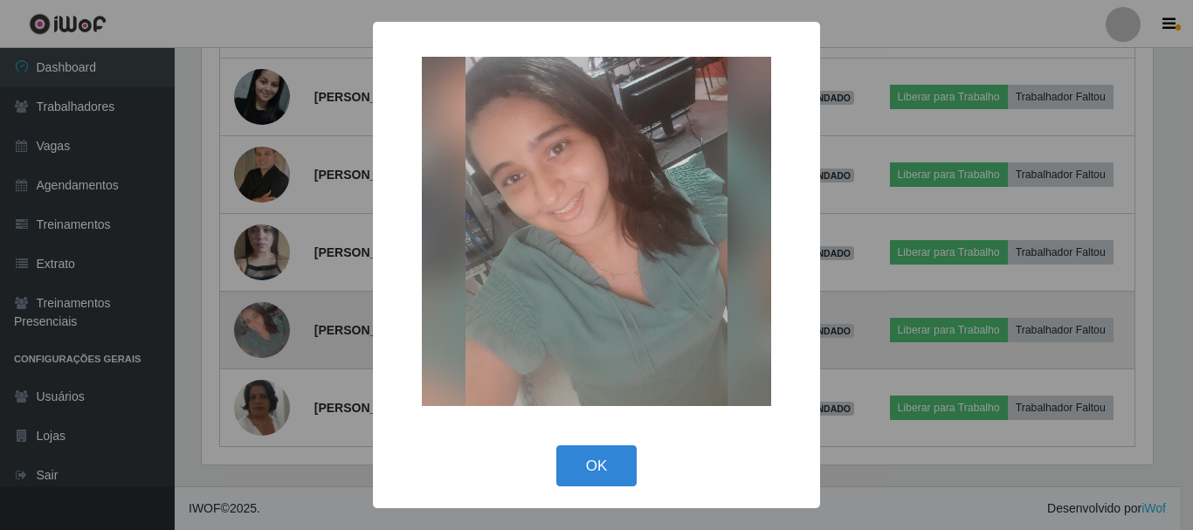
click at [259, 338] on div "× OK Cancel" at bounding box center [596, 265] width 1193 height 530
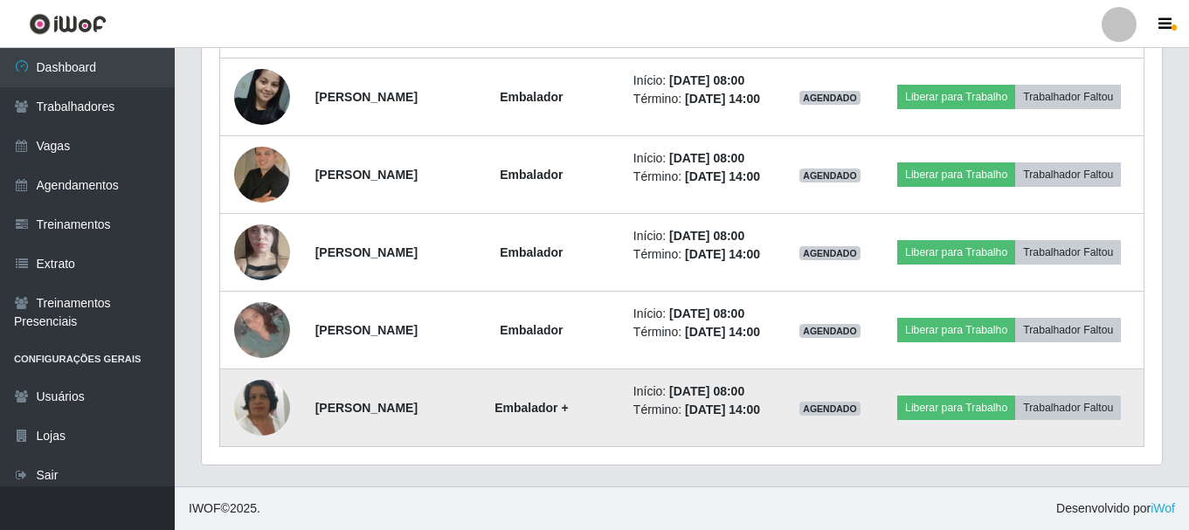
click at [261, 385] on img at bounding box center [262, 408] width 56 height 100
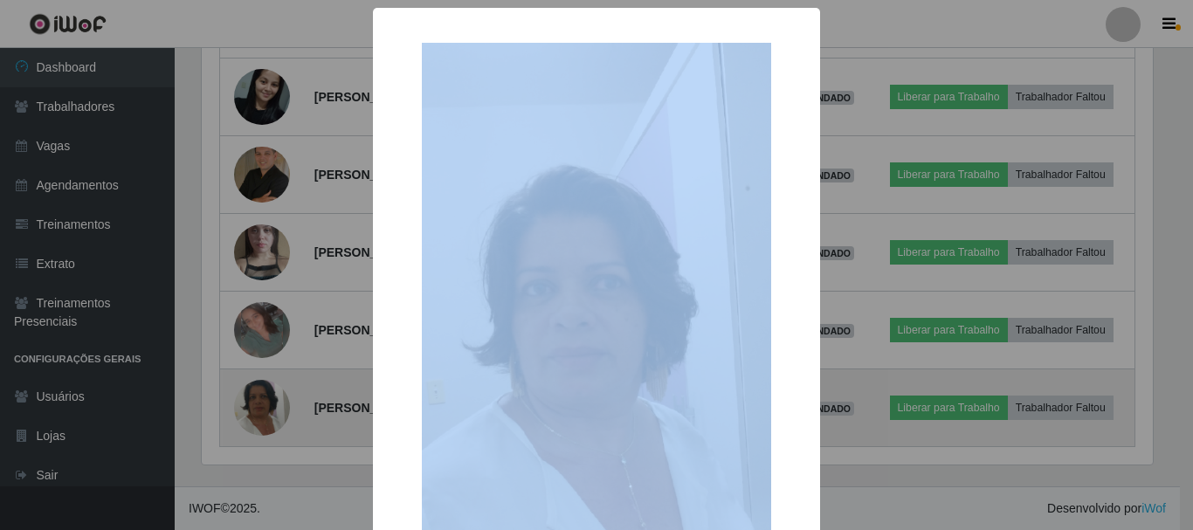
click at [261, 385] on div "× OK Cancel" at bounding box center [596, 265] width 1193 height 530
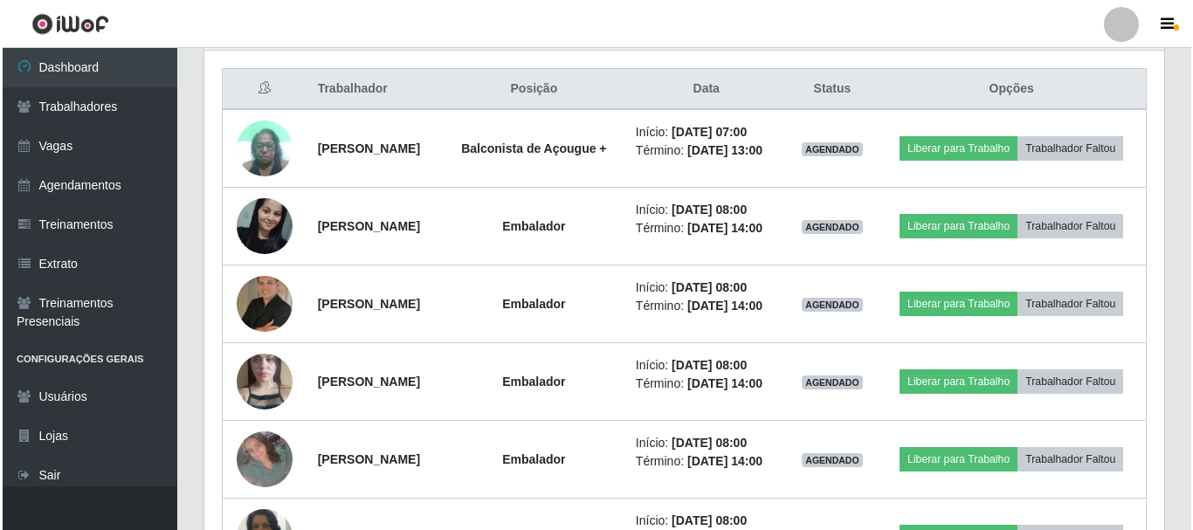
scroll to position [363, 960]
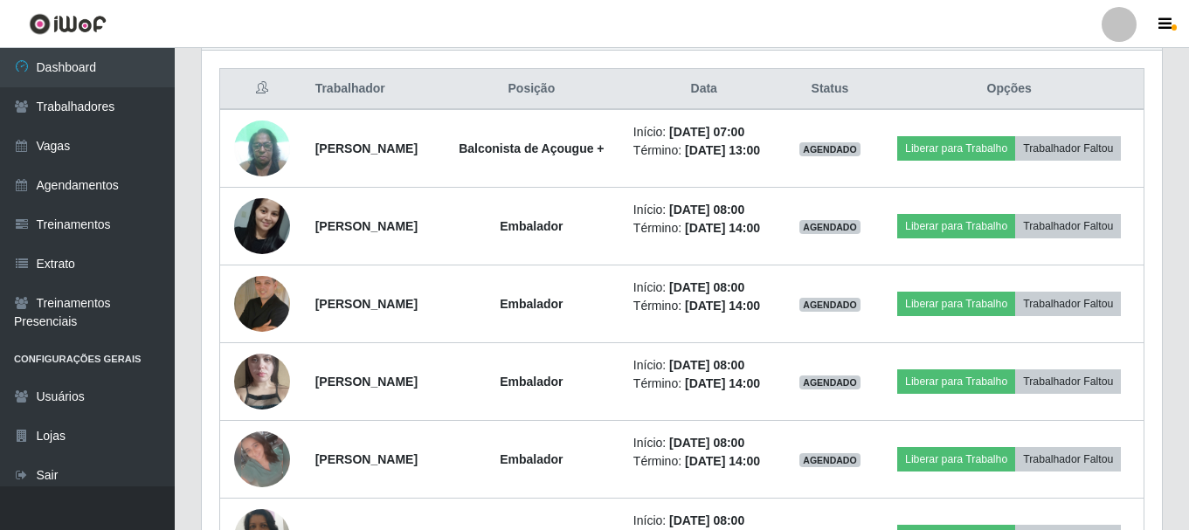
click at [529, 38] on header "Perfil Alterar Senha Sair" at bounding box center [594, 24] width 1189 height 48
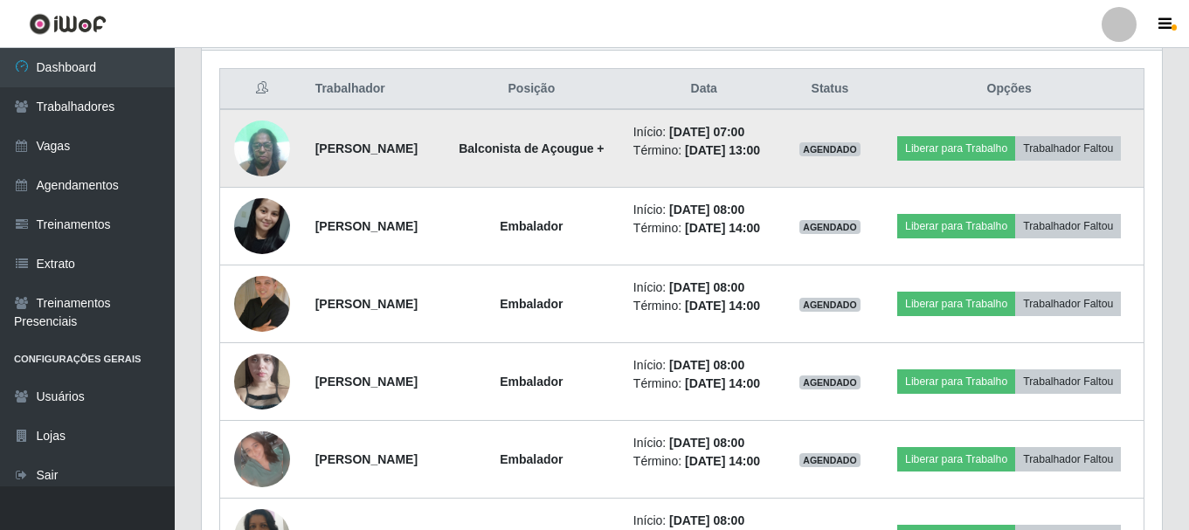
click at [246, 168] on img at bounding box center [262, 148] width 56 height 74
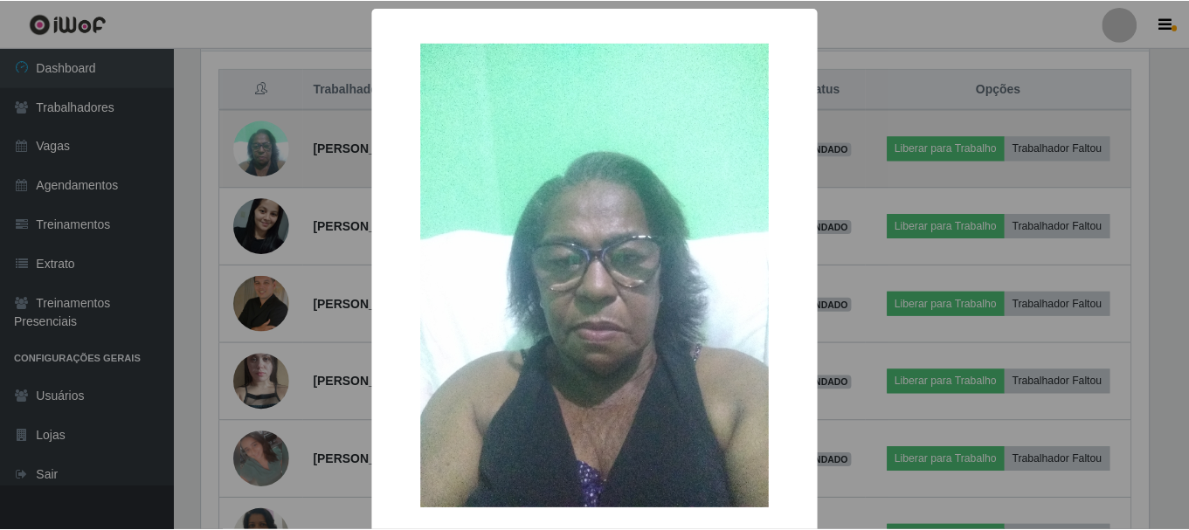
scroll to position [363, 951]
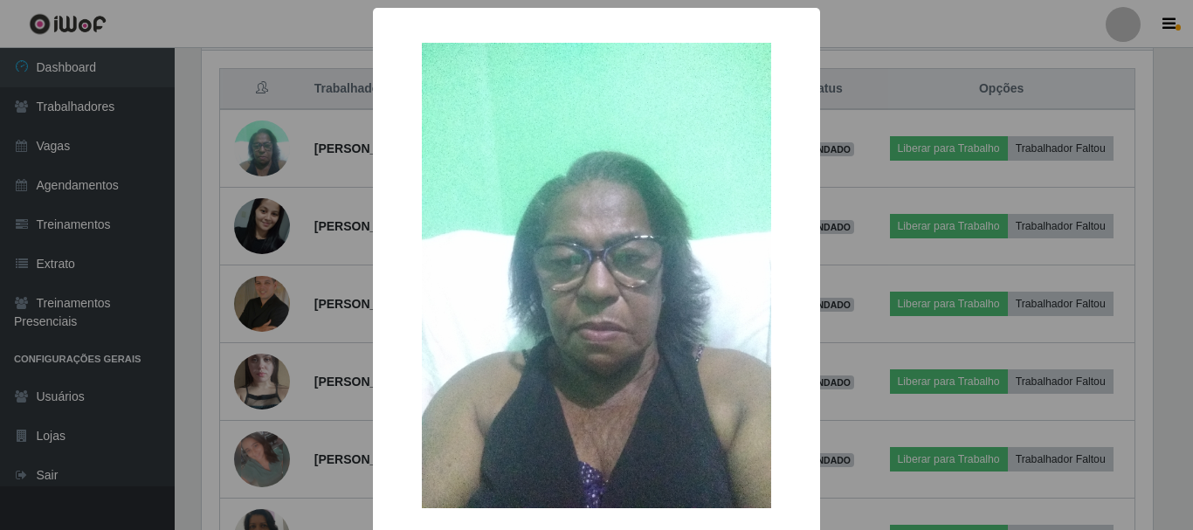
click at [247, 167] on div "× OK Cancel" at bounding box center [596, 265] width 1193 height 530
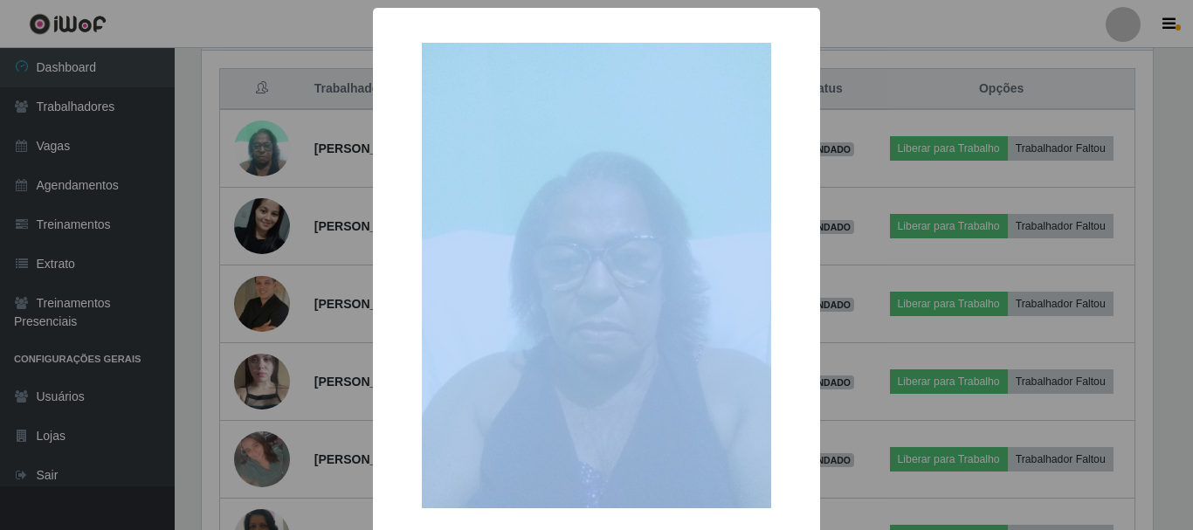
click at [247, 167] on div "× OK Cancel" at bounding box center [596, 265] width 1193 height 530
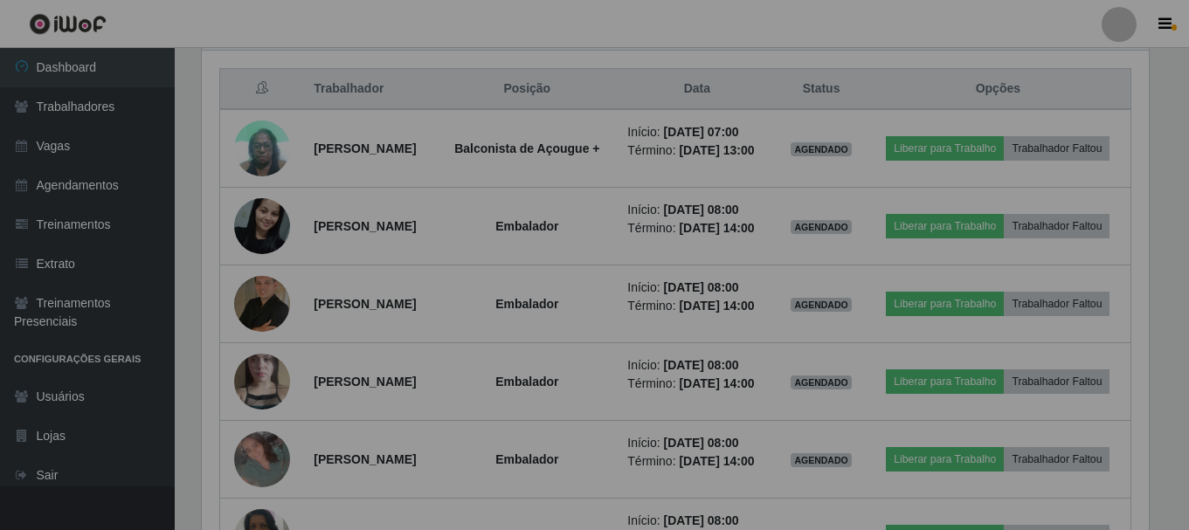
scroll to position [363, 960]
